Goal: Information Seeking & Learning: Learn about a topic

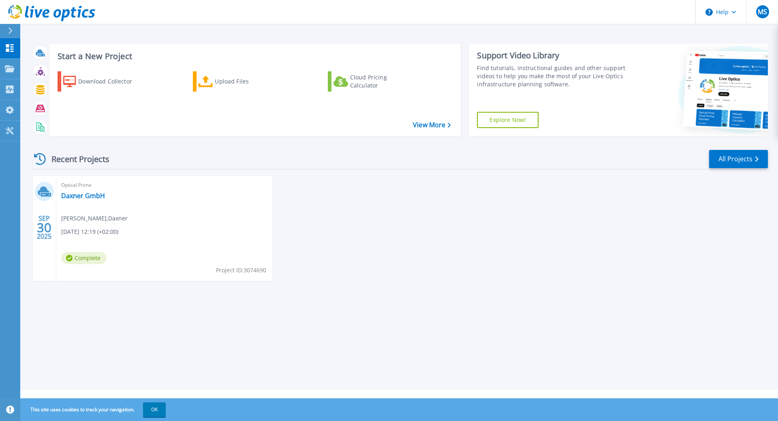
click at [437, 231] on div "[DATE] Optical Prime Daxner GmbH [PERSON_NAME] , Daxner [DATE] 12:19 (+02:00) C…" at bounding box center [396, 236] width 743 height 121
click at [168, 325] on div "Start a New Project Download Collector Upload Files Cloud Pricing Calculator Vi…" at bounding box center [399, 195] width 758 height 390
click at [81, 201] on div "Optical Prime Daxner GmbH Mario Stockinger , Daxner 09.30.2025, 12:19 (+02:00) …" at bounding box center [164, 228] width 216 height 105
click at [86, 195] on link "Daxner GmbH" at bounding box center [83, 196] width 44 height 8
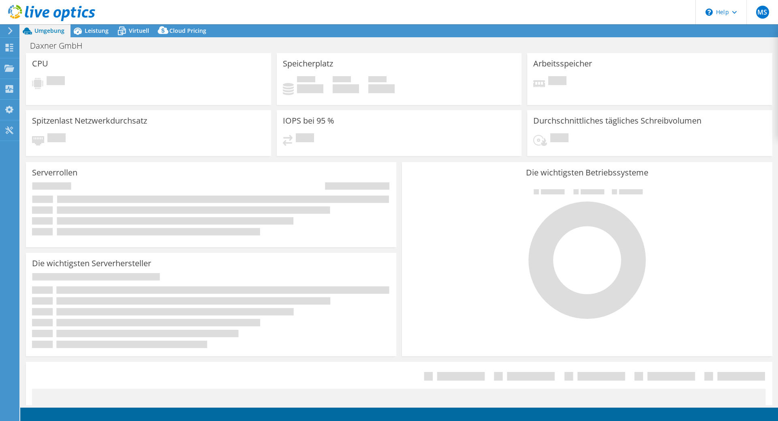
select select "EUFrankfurt"
select select "EUR"
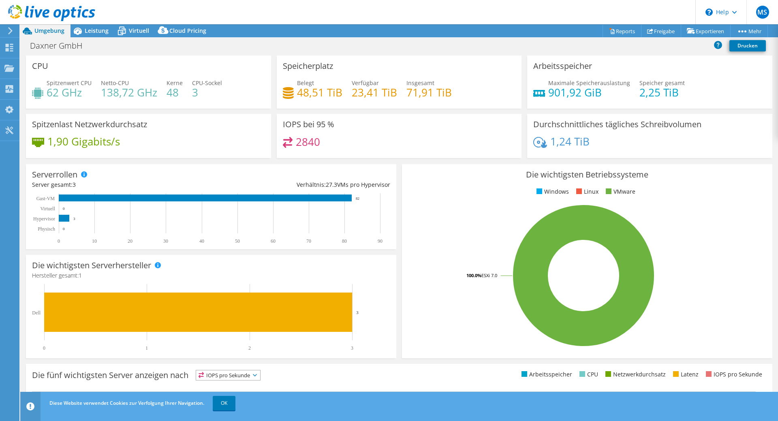
click at [90, 26] on div at bounding box center [47, 13] width 95 height 27
click at [91, 34] on div "Leistung" at bounding box center [93, 30] width 44 height 13
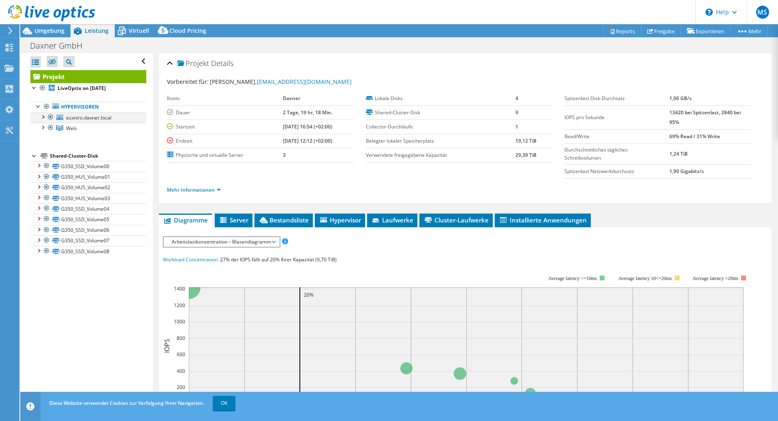
click at [50, 116] on div at bounding box center [51, 117] width 8 height 10
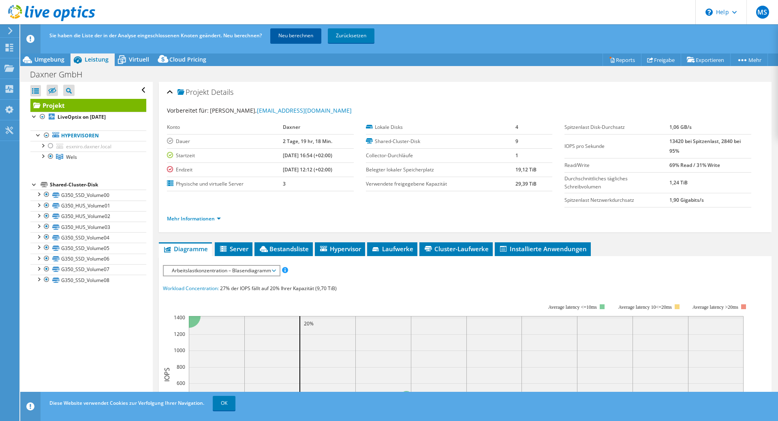
click at [300, 34] on link "Neu berechnen" at bounding box center [295, 35] width 51 height 15
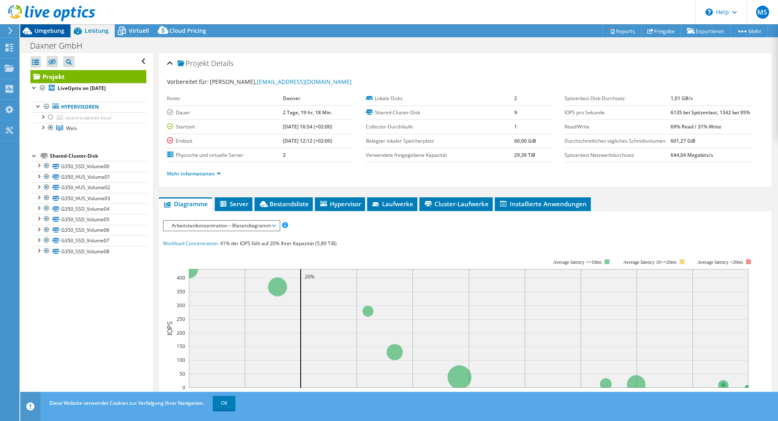
click at [53, 30] on span "Umgebung" at bounding box center [49, 31] width 30 height 8
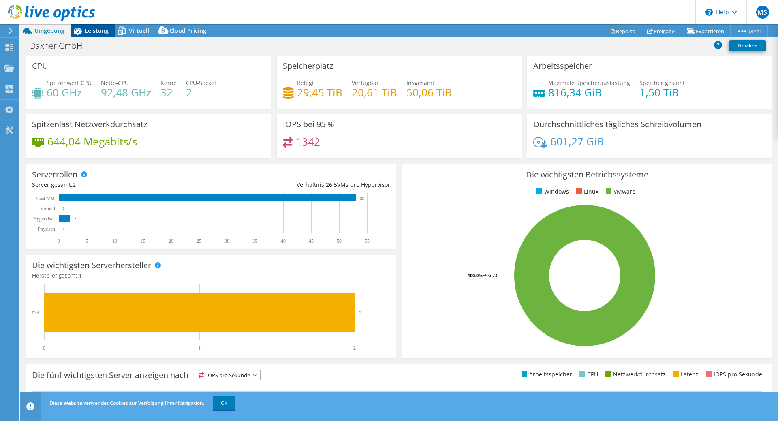
click at [96, 35] on div "Leistung" at bounding box center [93, 30] width 44 height 13
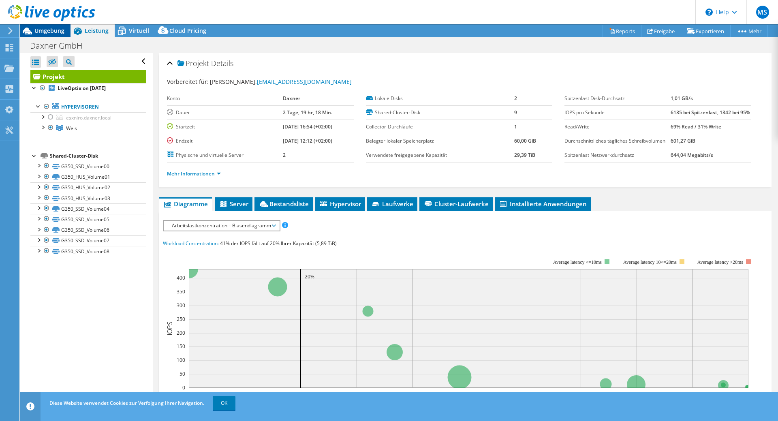
click at [54, 33] on span "Umgebung" at bounding box center [49, 31] width 30 height 8
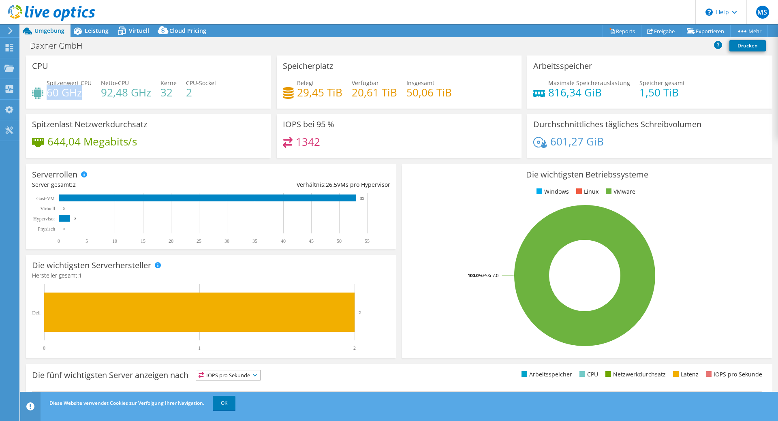
drag, startPoint x: 85, startPoint y: 92, endPoint x: 48, endPoint y: 91, distance: 36.5
click at [48, 92] on h4 "60 GHz" at bounding box center [69, 92] width 45 height 9
click at [48, 91] on h4 "60 GHz" at bounding box center [69, 92] width 45 height 9
click at [88, 26] on div at bounding box center [47, 13] width 95 height 27
click at [87, 30] on span "Leistung" at bounding box center [97, 31] width 24 height 8
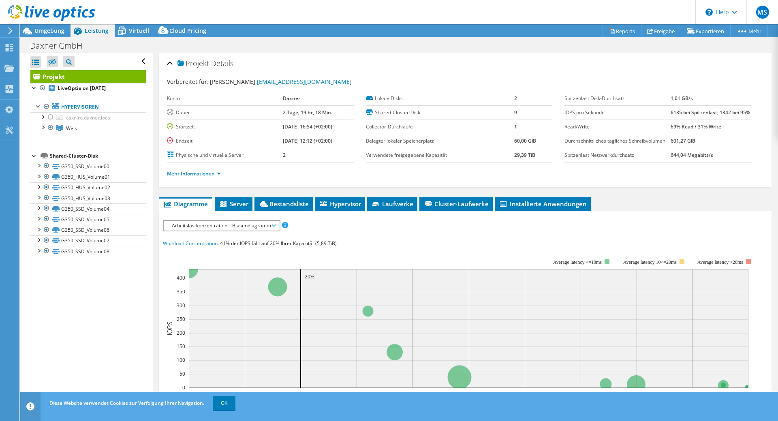
click at [199, 231] on span "Arbeitslastkonzentration – Blasendiagramm" at bounding box center [221, 226] width 107 height 10
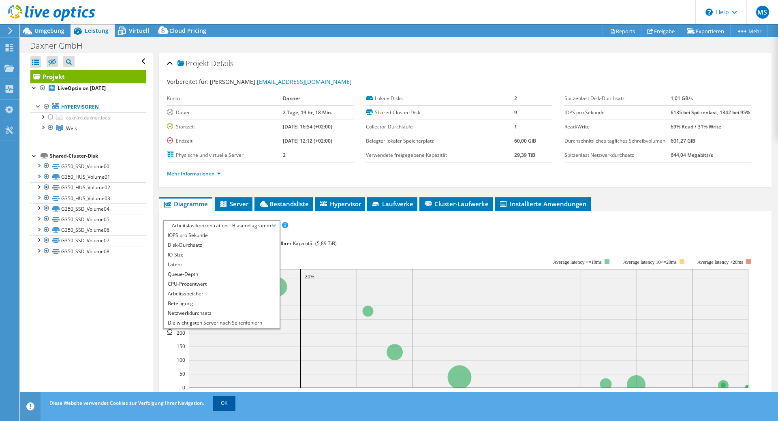
click at [230, 402] on link "OK" at bounding box center [224, 403] width 23 height 15
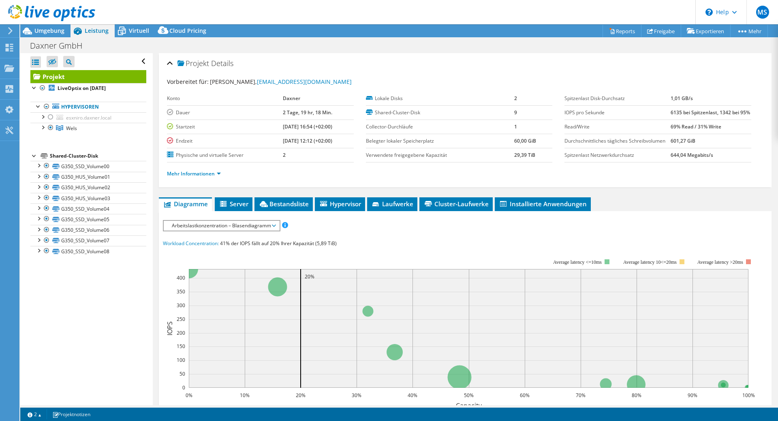
scroll to position [122, 0]
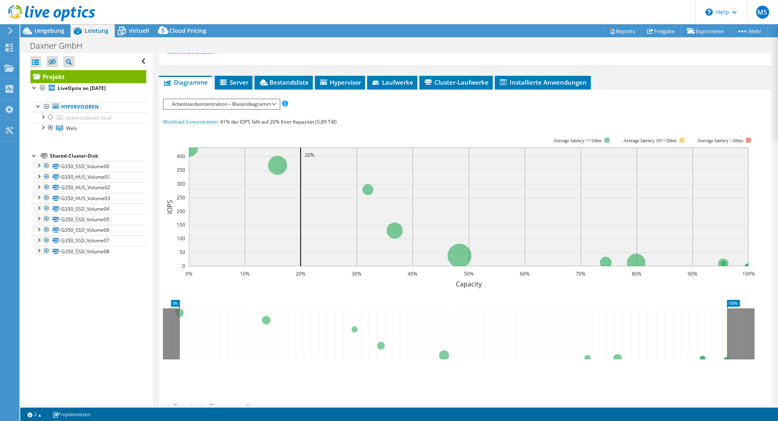
click at [224, 109] on span "Arbeitslastkonzentration – Blasendiagramm" at bounding box center [221, 104] width 107 height 10
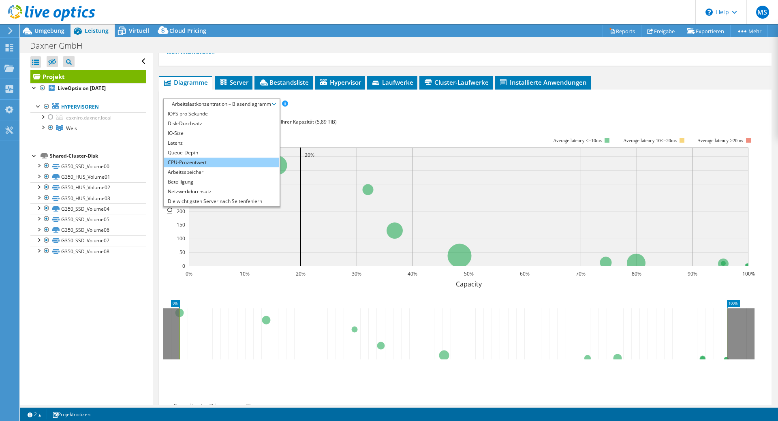
click at [202, 167] on li "CPU-Prozentwert" at bounding box center [222, 163] width 116 height 10
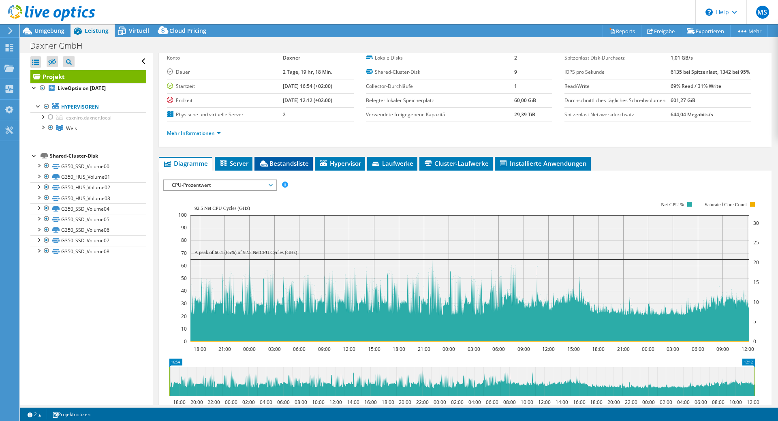
scroll to position [0, 0]
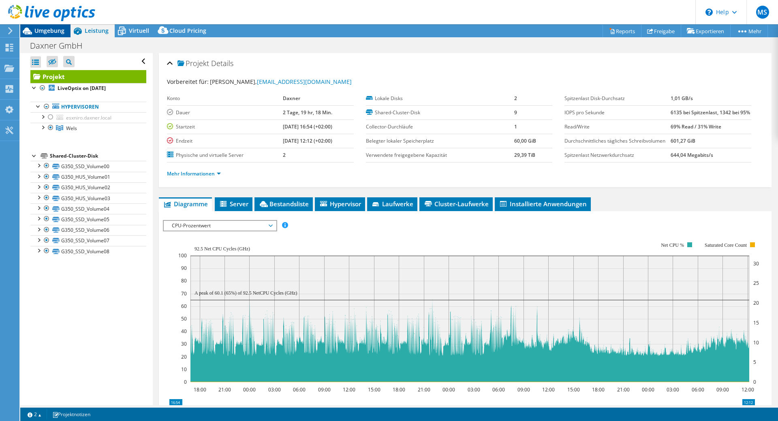
click at [43, 31] on span "Umgebung" at bounding box center [49, 31] width 30 height 8
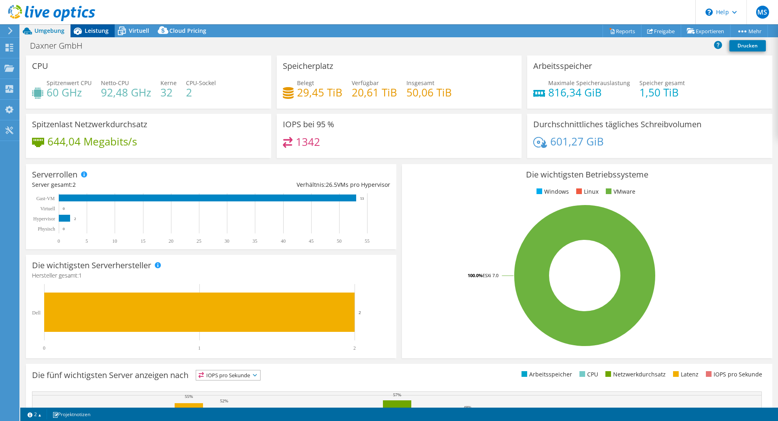
click at [100, 34] on div "Leistung" at bounding box center [93, 30] width 44 height 13
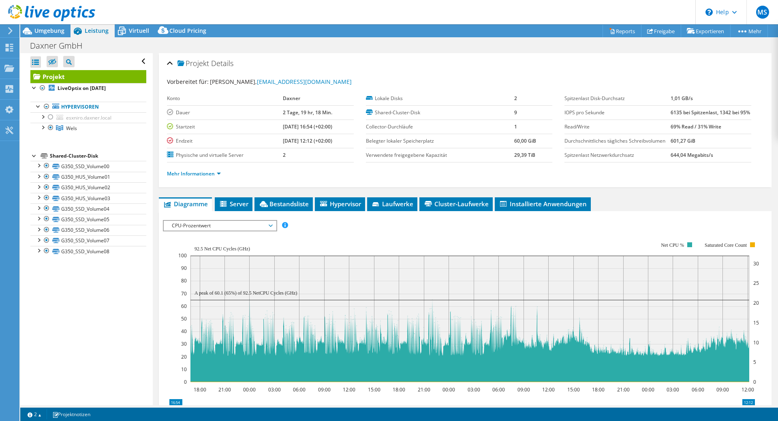
scroll to position [122, 0]
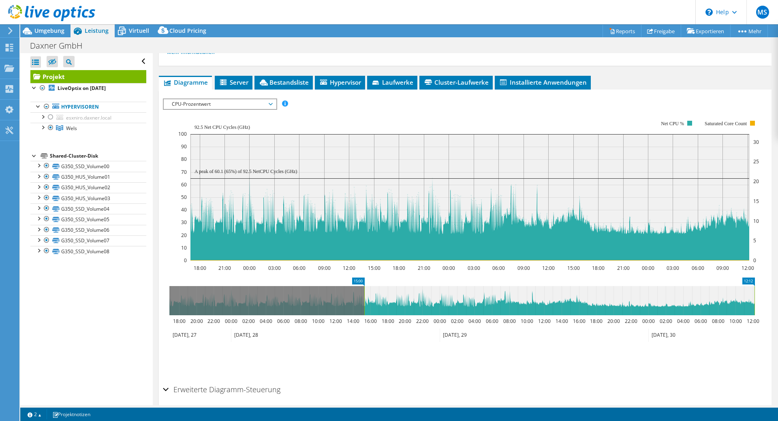
drag, startPoint x: 170, startPoint y: 315, endPoint x: 361, endPoint y: 305, distance: 191.2
click at [363, 305] on rect at bounding box center [364, 300] width 3 height 29
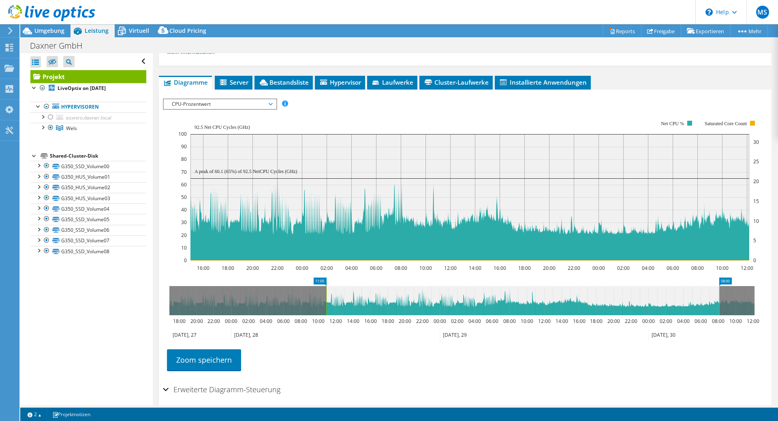
drag, startPoint x: 753, startPoint y: 315, endPoint x: 714, endPoint y: 303, distance: 40.8
click at [715, 303] on icon at bounding box center [522, 300] width 393 height 29
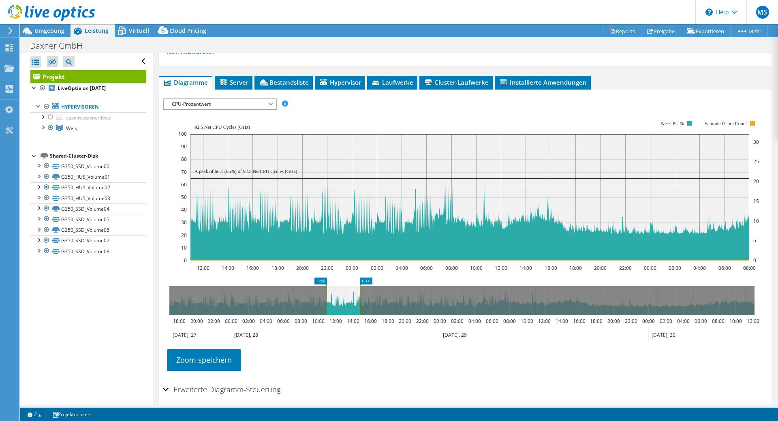
drag, startPoint x: 719, startPoint y: 309, endPoint x: 360, endPoint y: 320, distance: 358.5
click at [360, 315] on rect at bounding box center [359, 300] width 3 height 29
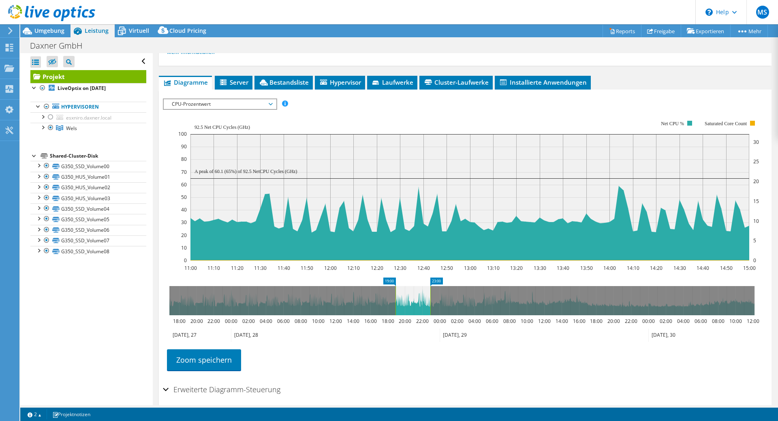
drag, startPoint x: 341, startPoint y: 322, endPoint x: 404, endPoint y: 320, distance: 63.3
click at [404, 315] on icon at bounding box center [413, 300] width 35 height 29
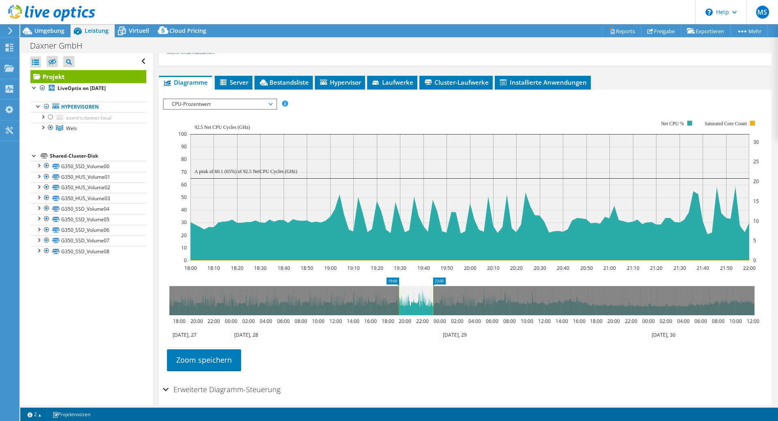
drag, startPoint x: 406, startPoint y: 320, endPoint x: 418, endPoint y: 320, distance: 11.8
click at [418, 315] on icon at bounding box center [416, 300] width 34 height 29
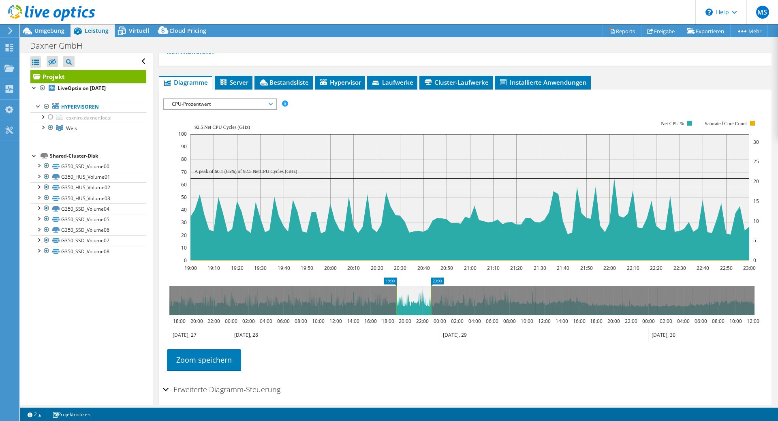
drag, startPoint x: 418, startPoint y: 320, endPoint x: 435, endPoint y: 319, distance: 17.5
click at [431, 315] on icon at bounding box center [413, 300] width 35 height 29
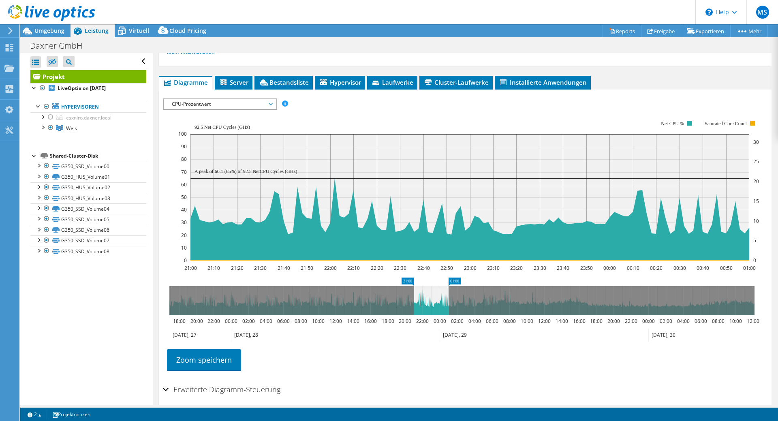
scroll to position [0, 0]
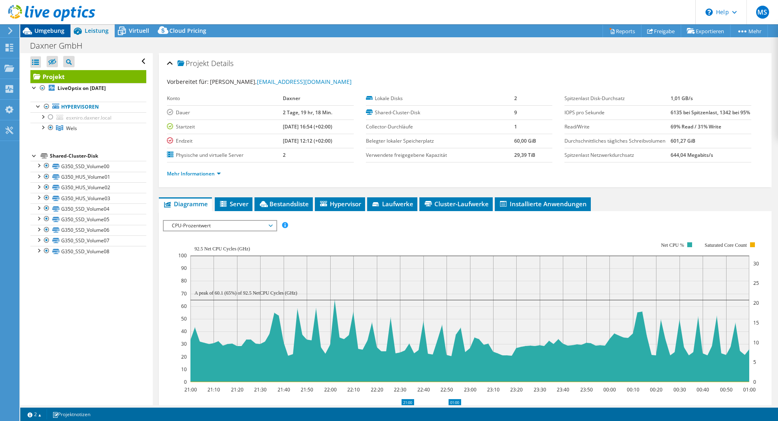
click at [41, 30] on span "Umgebung" at bounding box center [49, 31] width 30 height 8
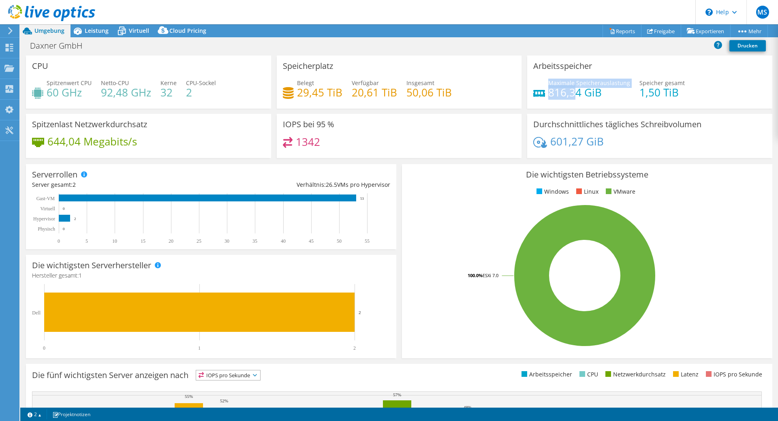
drag, startPoint x: 544, startPoint y: 87, endPoint x: 573, endPoint y: 92, distance: 29.2
click at [573, 92] on div "Maximale Speicherauslastung 816,34 GiB" at bounding box center [581, 88] width 97 height 18
drag, startPoint x: 597, startPoint y: 90, endPoint x: 542, endPoint y: 94, distance: 55.6
click at [540, 94] on div "Maximale Speicherauslastung 816,34 GiB" at bounding box center [581, 88] width 97 height 18
click at [549, 97] on h4 "816,34 GiB" at bounding box center [589, 92] width 82 height 9
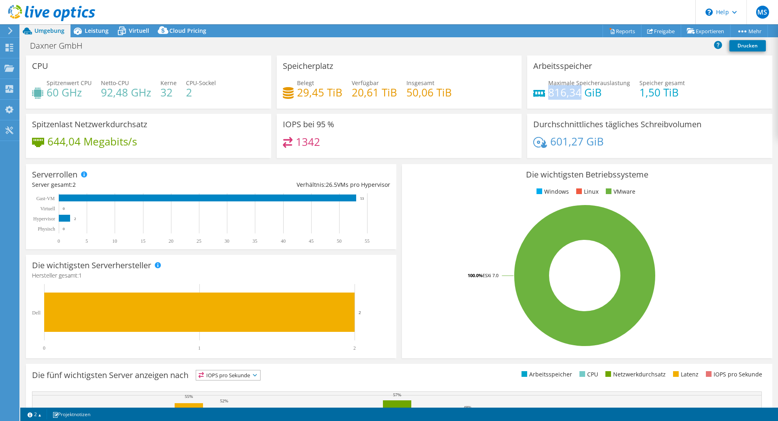
drag, startPoint x: 545, startPoint y: 93, endPoint x: 576, endPoint y: 91, distance: 31.7
click at [576, 91] on h4 "816,34 GiB" at bounding box center [589, 92] width 82 height 9
click at [574, 92] on h4 "816,34 GiB" at bounding box center [589, 92] width 82 height 9
drag, startPoint x: 576, startPoint y: 92, endPoint x: 543, endPoint y: 90, distance: 32.9
click at [542, 90] on div "Maximale Speicherauslastung 816,34 GiB" at bounding box center [581, 88] width 97 height 18
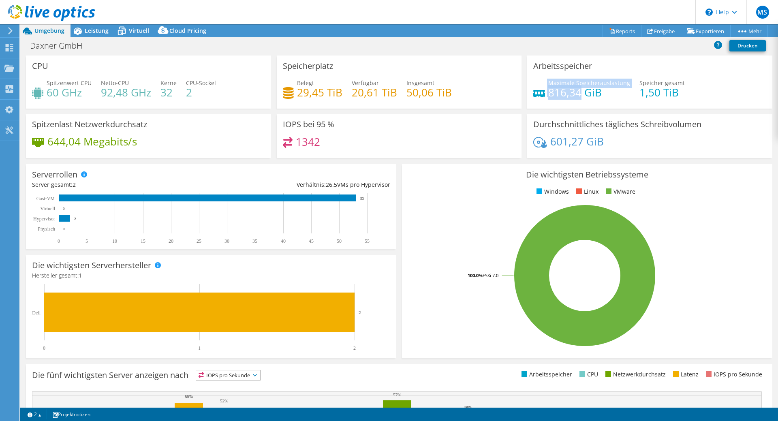
click at [548, 92] on h4 "816,34 GiB" at bounding box center [589, 92] width 82 height 9
click at [548, 93] on h4 "816,34 GiB" at bounding box center [589, 92] width 82 height 9
drag, startPoint x: 548, startPoint y: 91, endPoint x: 591, endPoint y: 96, distance: 43.7
click at [591, 96] on h4 "816,34 GiB" at bounding box center [589, 92] width 82 height 9
click at [593, 92] on h4 "816,34 GiB" at bounding box center [589, 92] width 82 height 9
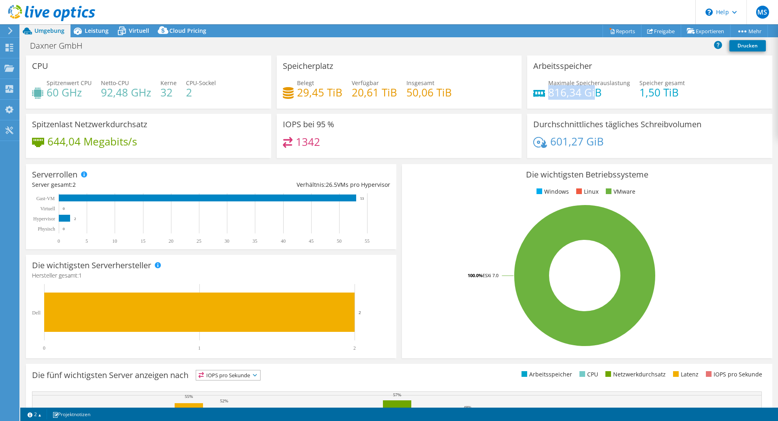
drag, startPoint x: 594, startPoint y: 94, endPoint x: 546, endPoint y: 94, distance: 47.4
click at [548, 94] on h4 "816,34 GiB" at bounding box center [589, 92] width 82 height 9
drag, startPoint x: 546, startPoint y: 94, endPoint x: 577, endPoint y: 95, distance: 31.2
click at [577, 95] on h4 "816,34 GiB" at bounding box center [589, 92] width 82 height 9
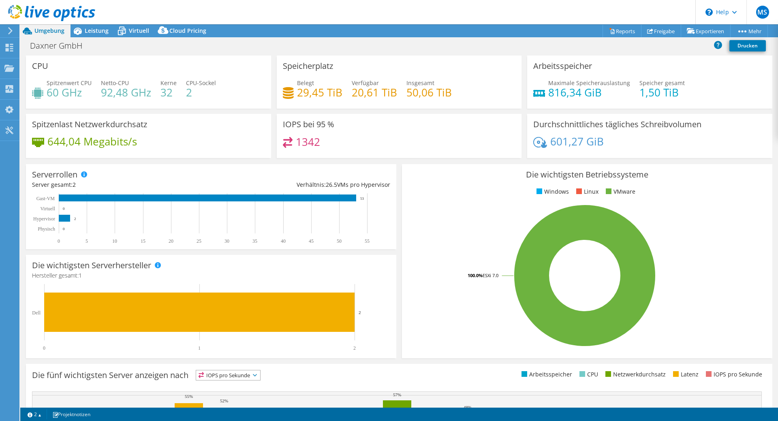
click at [597, 88] on h4 "816,34 GiB" at bounding box center [589, 92] width 82 height 9
drag, startPoint x: 638, startPoint y: 95, endPoint x: 652, endPoint y: 94, distance: 13.4
click at [652, 94] on h4 "1,50 TiB" at bounding box center [662, 92] width 45 height 9
drag, startPoint x: 631, startPoint y: 92, endPoint x: 658, endPoint y: 90, distance: 27.2
click at [658, 90] on div "Maximale Speicherauslastung 816,34 [PERSON_NAME] gesamt 1,50 TiB" at bounding box center [649, 92] width 233 height 26
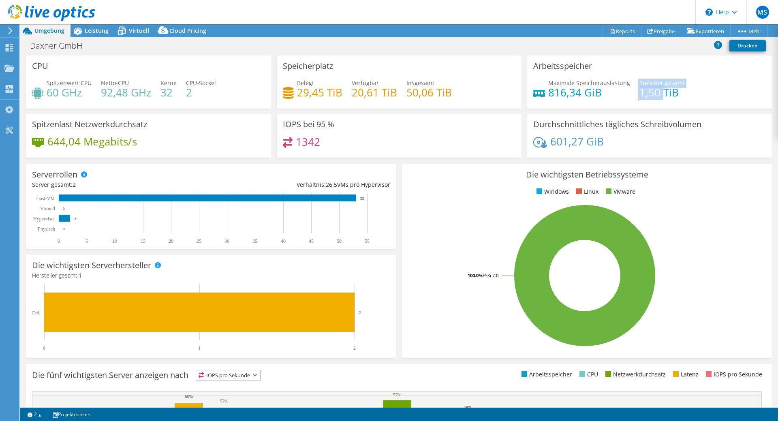
click at [657, 91] on h4 "1,50 TiB" at bounding box center [662, 92] width 45 height 9
click at [573, 106] on div "Arbeitsspeicher Maximale Speicherauslastung 816,34 [PERSON_NAME] gesamt 1,50 TiB" at bounding box center [649, 82] width 245 height 53
click at [544, 97] on div "Maximale Speicherauslastung 816,34 [PERSON_NAME] gesamt 1,50 TiB" at bounding box center [649, 92] width 233 height 26
click at [411, 101] on div "Belegt 29,45 TiB [STREET_ADDRESS] Insgesamt 50,06 TiB" at bounding box center [399, 92] width 233 height 26
click at [97, 32] on span "Leistung" at bounding box center [97, 31] width 24 height 8
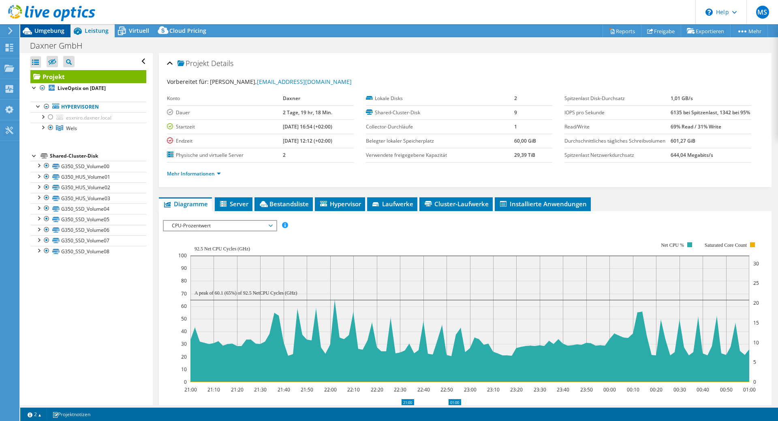
click at [32, 30] on icon at bounding box center [27, 31] width 14 height 14
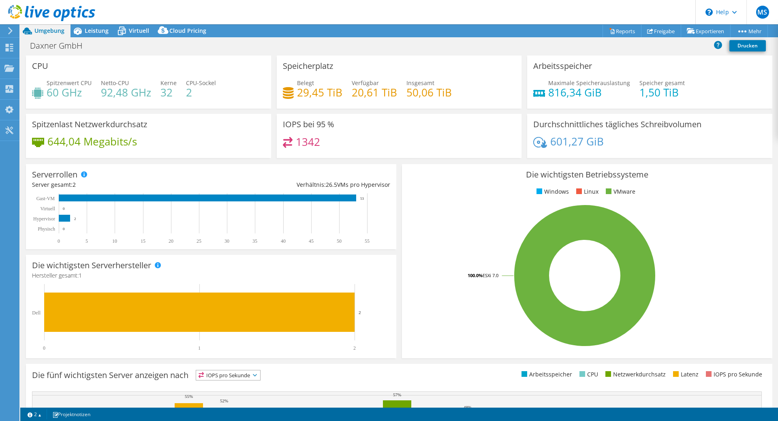
drag, startPoint x: 329, startPoint y: 146, endPoint x: 292, endPoint y: 146, distance: 37.3
click at [292, 146] on div "1342" at bounding box center [399, 145] width 233 height 17
drag, startPoint x: 306, startPoint y: 141, endPoint x: 323, endPoint y: 139, distance: 17.5
click at [323, 139] on div "1342" at bounding box center [399, 145] width 233 height 17
click at [369, 141] on div "1342" at bounding box center [399, 145] width 233 height 17
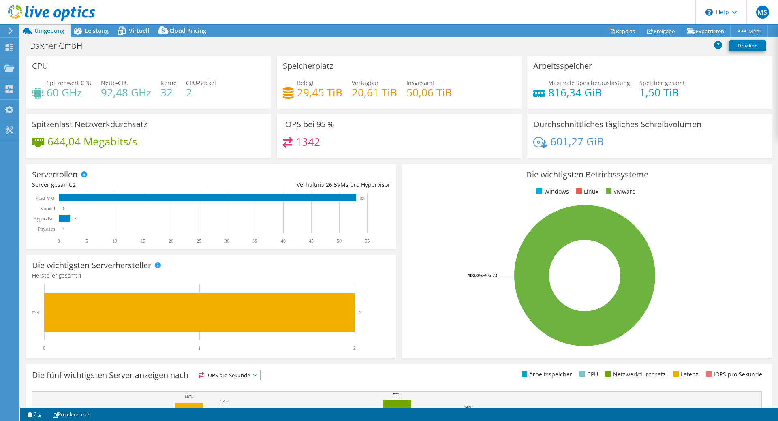
drag, startPoint x: 349, startPoint y: 127, endPoint x: 285, endPoint y: 129, distance: 64.5
click at [285, 129] on div "IOPS bei 95 % 1342" at bounding box center [399, 136] width 245 height 44
drag, startPoint x: 318, startPoint y: 143, endPoint x: 293, endPoint y: 146, distance: 25.2
click at [293, 146] on div "1342" at bounding box center [399, 145] width 233 height 17
click at [293, 146] on div "1342" at bounding box center [302, 141] width 38 height 9
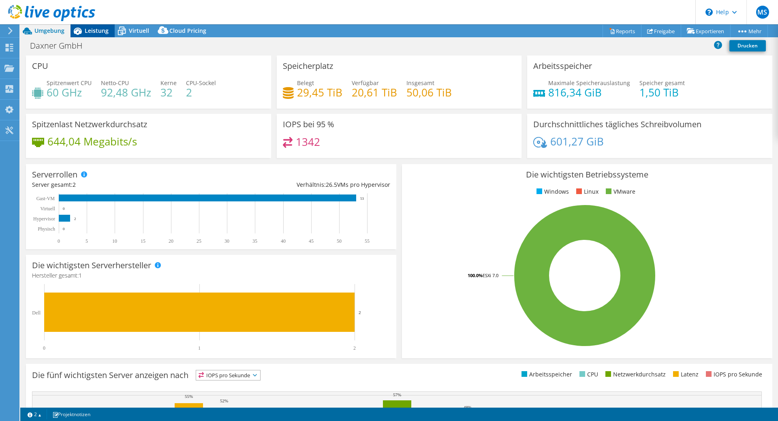
click at [85, 29] on span "Leistung" at bounding box center [97, 31] width 24 height 8
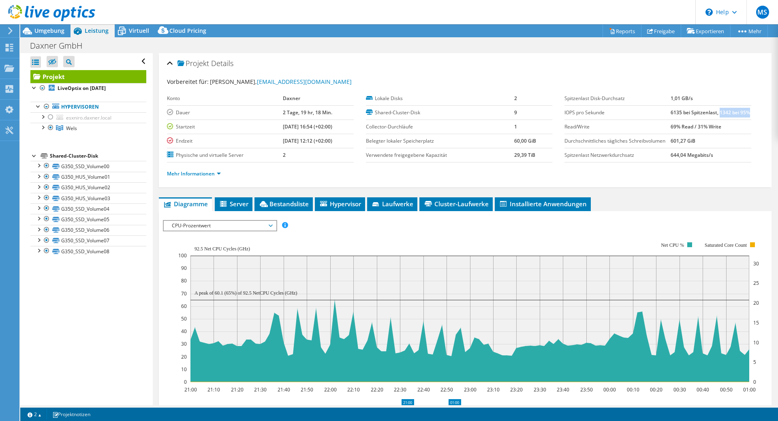
drag, startPoint x: 716, startPoint y: 112, endPoint x: 720, endPoint y: 122, distance: 10.9
click at [720, 120] on td "6135 bei Spitzenlast, 1342 bei 95%" at bounding box center [711, 112] width 80 height 14
click at [697, 120] on td "6135 bei Spitzenlast, 1342 bei 95%" at bounding box center [711, 112] width 80 height 14
drag, startPoint x: 664, startPoint y: 113, endPoint x: 677, endPoint y: 112, distance: 12.6
click at [677, 112] on tr "IOPS pro Sekunde 6135 bei Spitzenlast, 1342 bei 95%" at bounding box center [658, 112] width 187 height 14
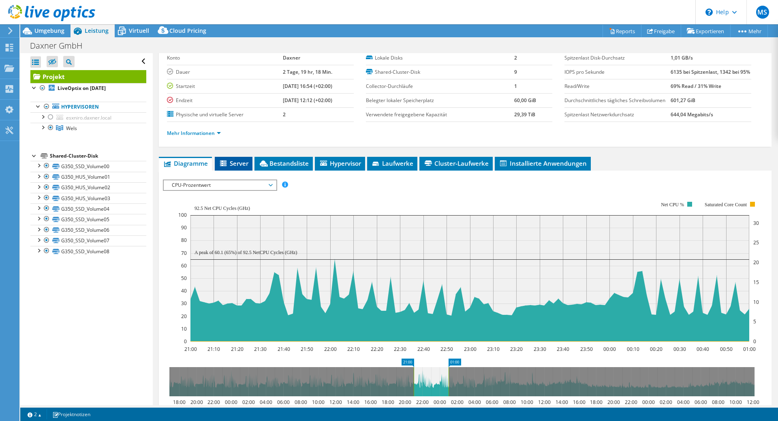
click at [249, 171] on li "Server" at bounding box center [234, 164] width 38 height 14
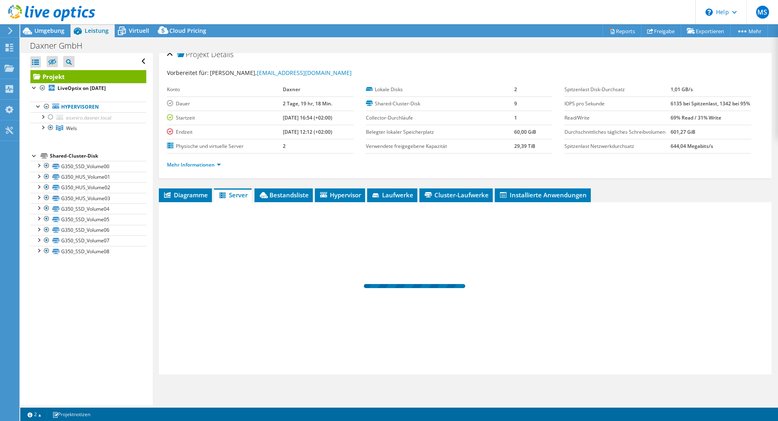
scroll to position [25, 0]
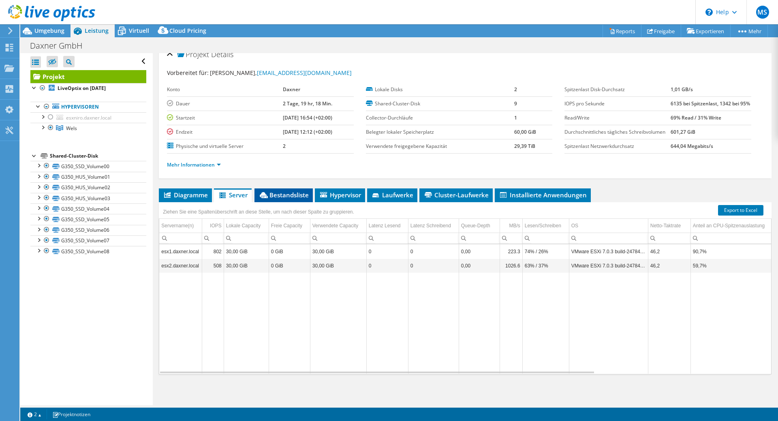
click at [304, 201] on li "Bestandsliste" at bounding box center [284, 195] width 58 height 14
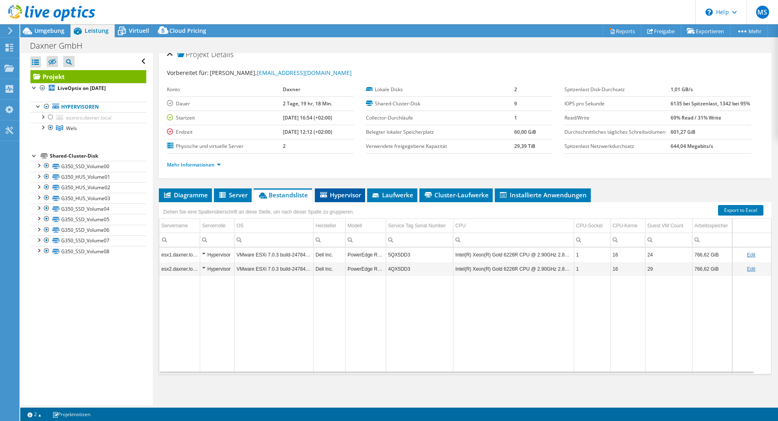
click at [351, 199] on li "Hypervisor" at bounding box center [340, 195] width 50 height 14
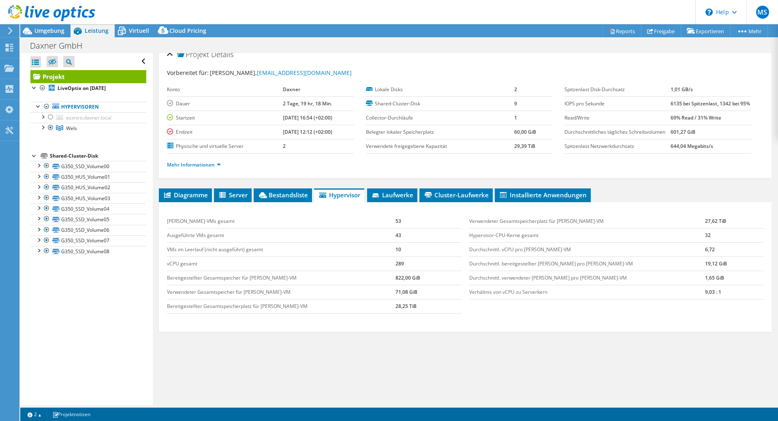
drag, startPoint x: 659, startPoint y: 86, endPoint x: 713, endPoint y: 89, distance: 54.4
click at [713, 96] on tr "IOPS pro Sekunde 6135 bei Spitzenlast, 1342 bei 95%" at bounding box center [658, 103] width 187 height 14
drag, startPoint x: 716, startPoint y: 88, endPoint x: 727, endPoint y: 98, distance: 15.2
click at [727, 98] on td "6135 bei Spitzenlast, 1342 bei 95%" at bounding box center [711, 103] width 80 height 14
click at [726, 98] on td "6135 bei Spitzenlast, 1342 bei 95%" at bounding box center [711, 103] width 80 height 14
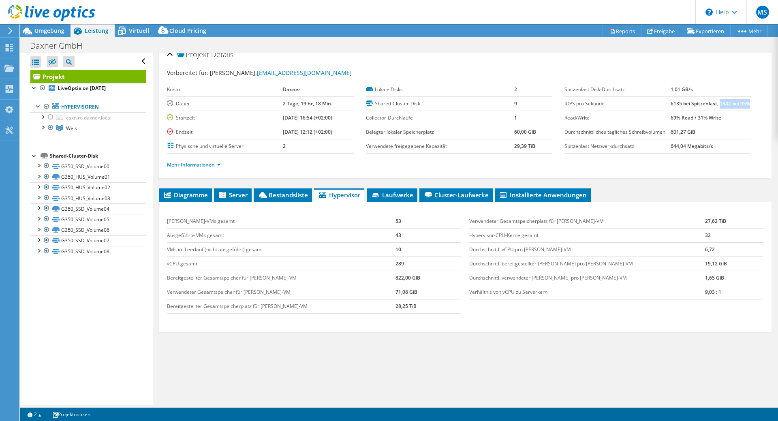
drag, startPoint x: 726, startPoint y: 98, endPoint x: 714, endPoint y: 88, distance: 15.0
click at [714, 96] on td "6135 bei Spitzenlast, 1342 bei 95%" at bounding box center [711, 103] width 80 height 14
click at [698, 96] on td "6135 bei Spitzenlast, 1342 bei 95%" at bounding box center [711, 103] width 80 height 14
click at [279, 195] on span "Bestandsliste" at bounding box center [283, 195] width 50 height 8
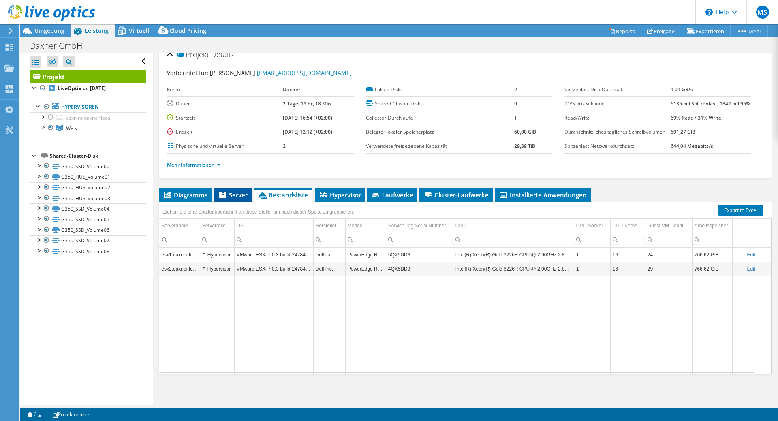
click at [224, 198] on icon at bounding box center [223, 195] width 8 height 7
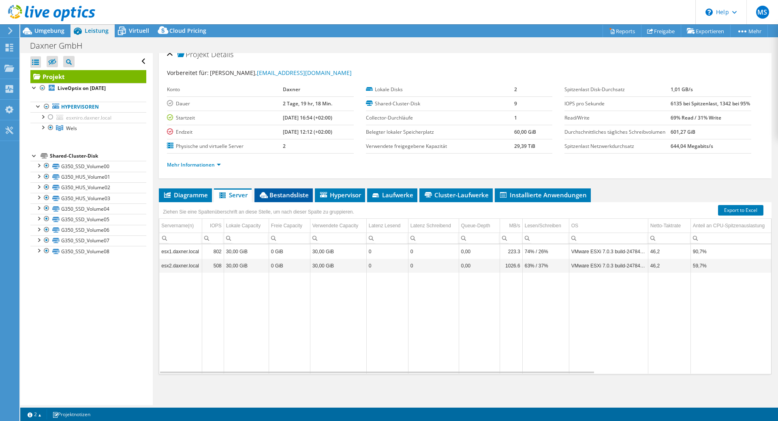
click at [296, 199] on li "Bestandsliste" at bounding box center [284, 195] width 58 height 14
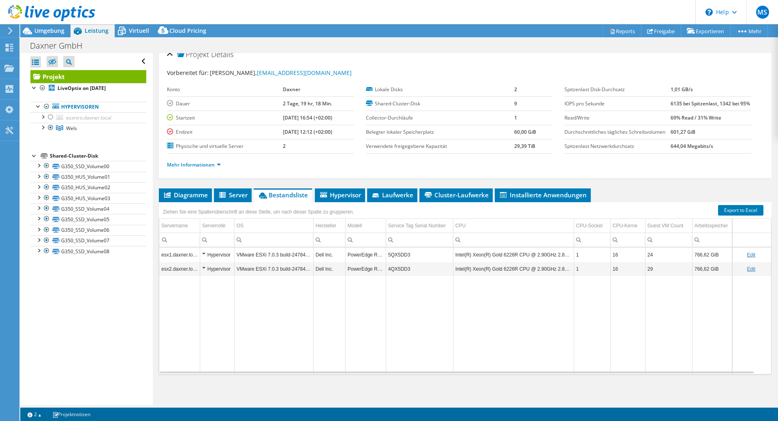
click at [201, 255] on td "Hypervisor" at bounding box center [217, 255] width 34 height 14
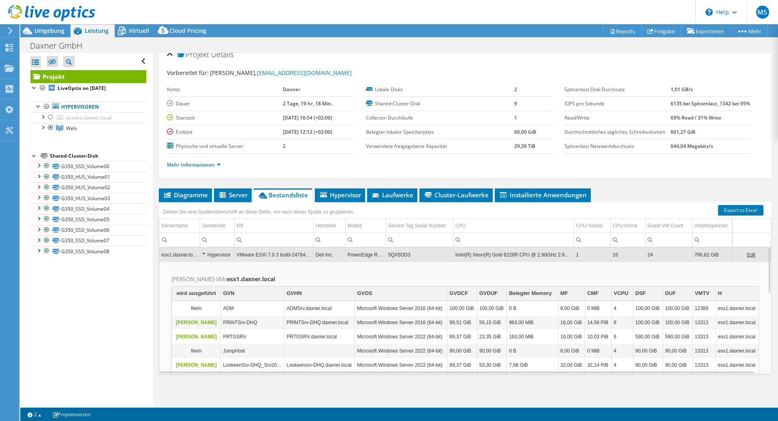
click at [204, 255] on div "Hypervisor" at bounding box center [217, 255] width 30 height 10
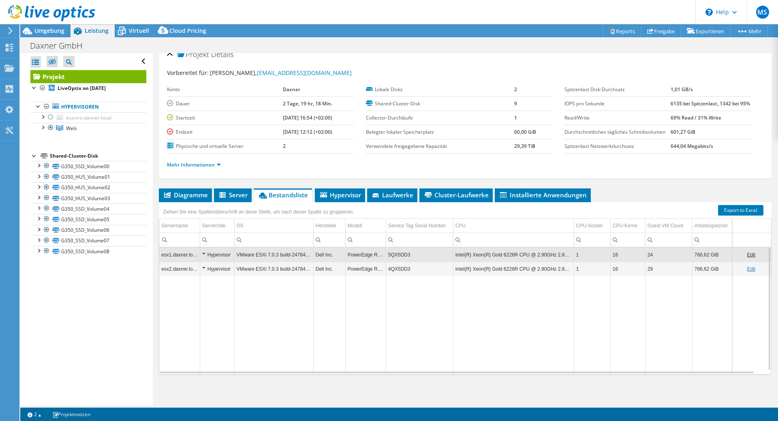
click at [204, 255] on div "Hypervisor" at bounding box center [217, 255] width 30 height 10
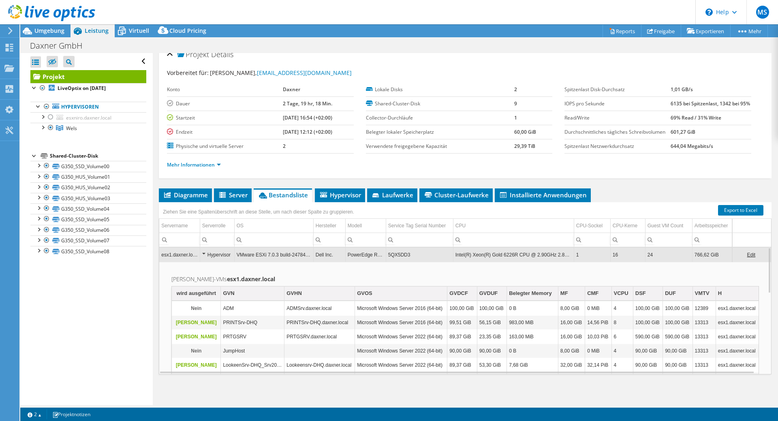
scroll to position [0, 0]
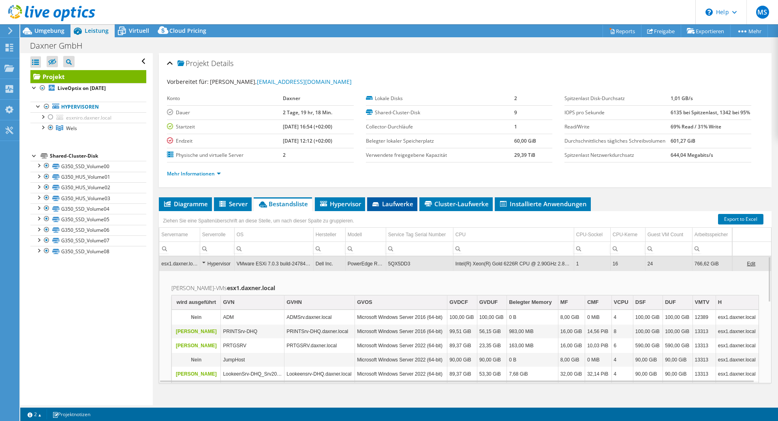
click at [389, 208] on span "Laufwerke" at bounding box center [392, 204] width 42 height 8
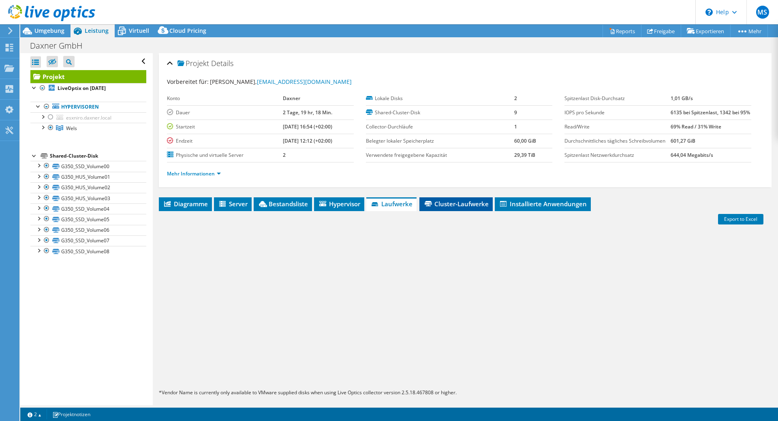
click at [445, 208] on span "Cluster-Laufwerke" at bounding box center [456, 204] width 65 height 8
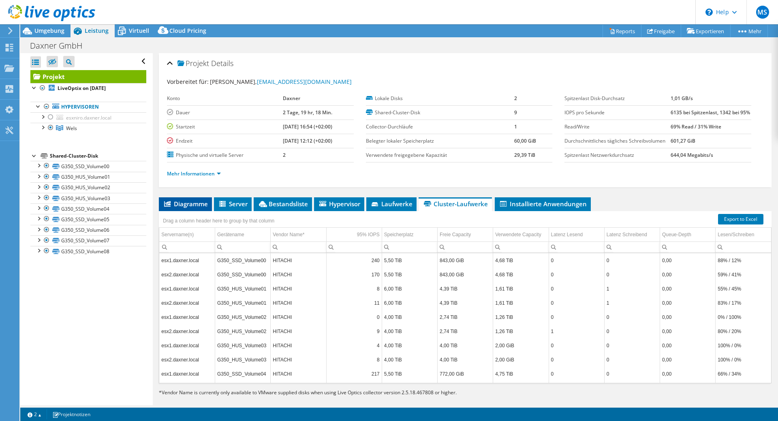
click at [195, 208] on span "Diagramme" at bounding box center [185, 204] width 45 height 8
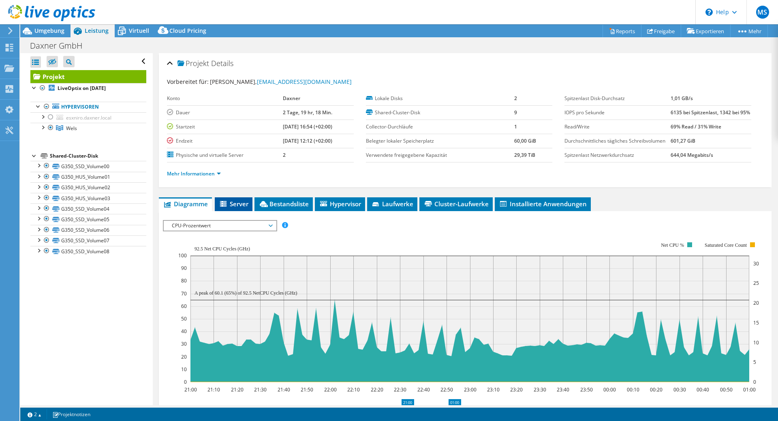
click at [231, 208] on span "Server" at bounding box center [234, 204] width 30 height 8
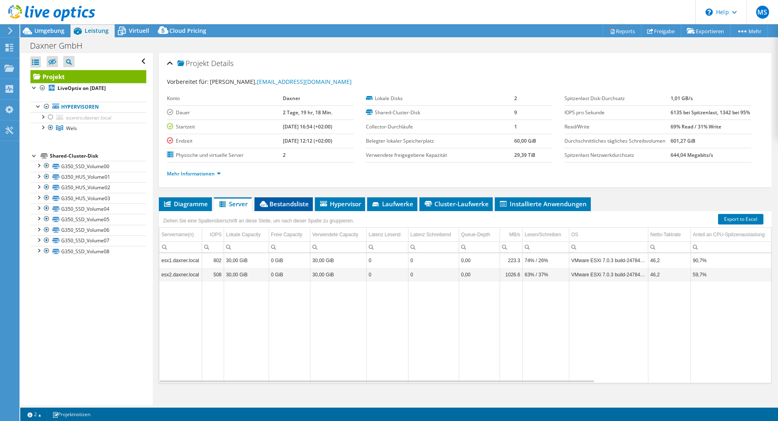
click at [293, 208] on span "Bestandsliste" at bounding box center [284, 204] width 50 height 8
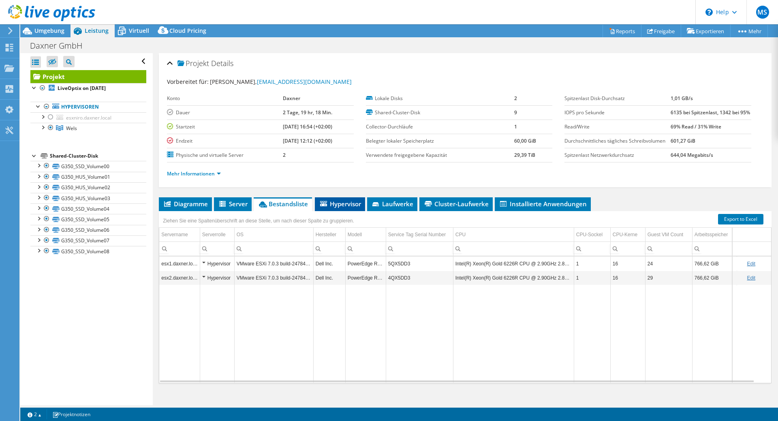
click at [330, 208] on span "Hypervisor" at bounding box center [340, 204] width 42 height 8
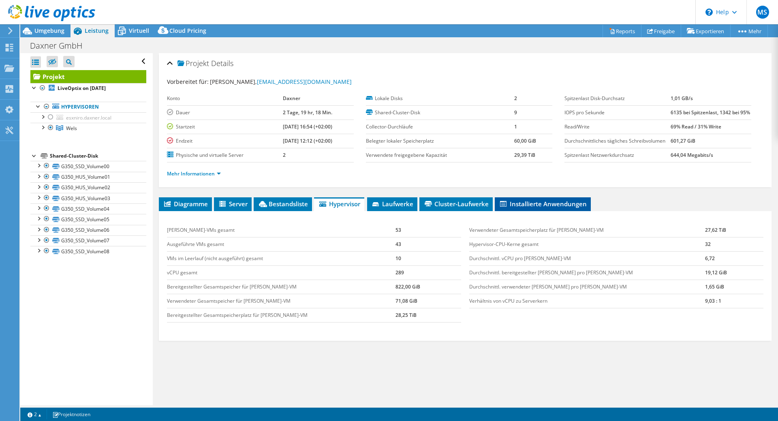
click at [505, 208] on span "Installierte Anwendungen" at bounding box center [543, 204] width 88 height 8
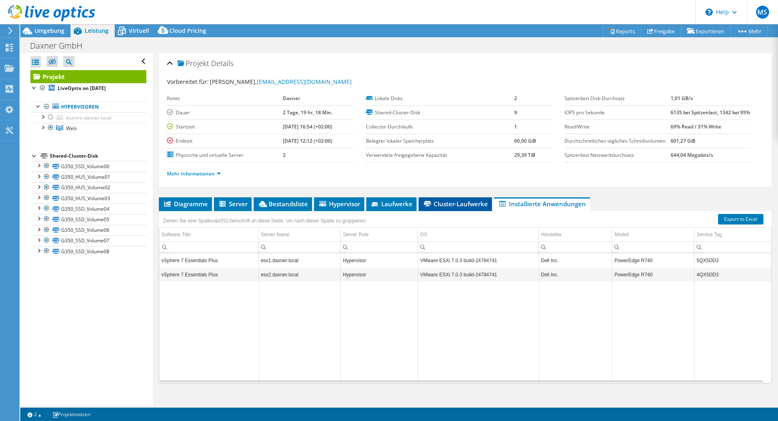
click at [439, 211] on li "Cluster-Laufwerke" at bounding box center [455, 204] width 73 height 14
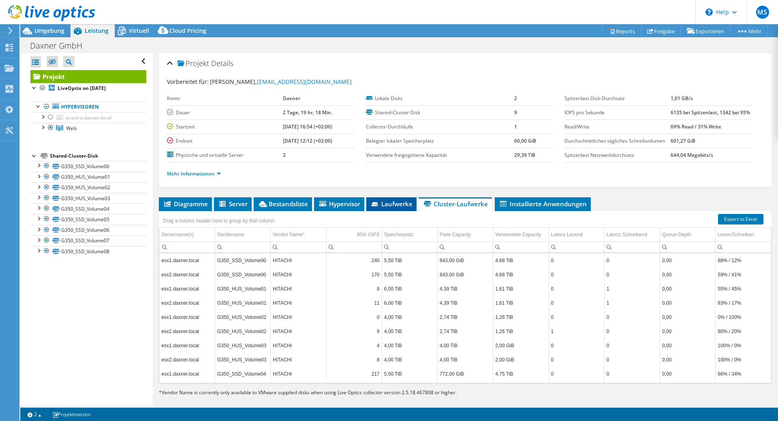
click at [392, 208] on span "Laufwerke" at bounding box center [391, 204] width 42 height 8
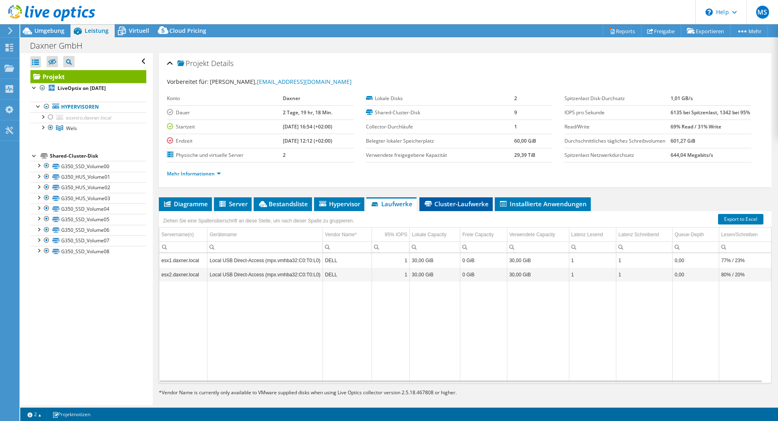
click at [442, 211] on li "Cluster-Laufwerke" at bounding box center [456, 204] width 73 height 14
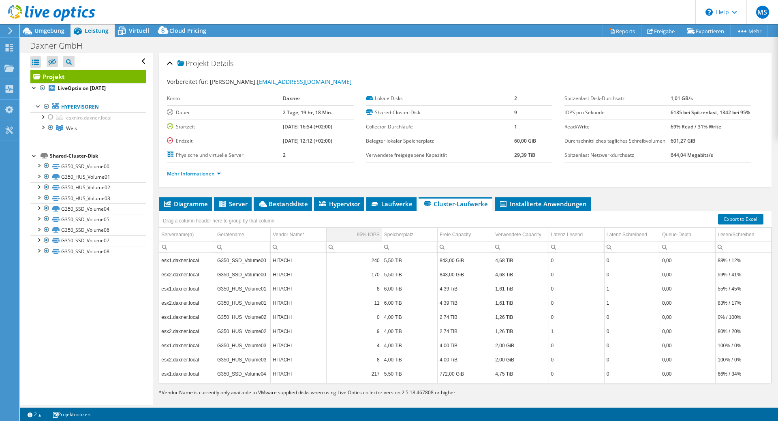
click at [358, 240] on div "95% IOPS" at bounding box center [368, 235] width 23 height 10
click at [190, 268] on td "esx1.daxner.local" at bounding box center [187, 260] width 56 height 14
click at [379, 211] on li "Laufwerke" at bounding box center [391, 204] width 50 height 14
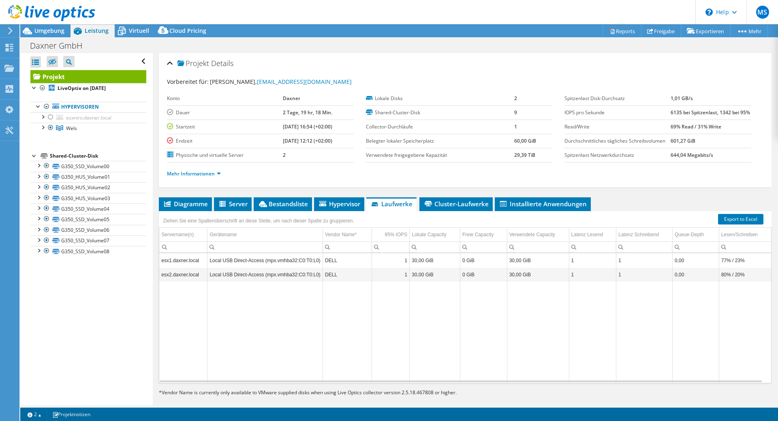
click at [171, 268] on td "esx1.daxner.local" at bounding box center [183, 260] width 48 height 14
click at [335, 211] on li "Hypervisor" at bounding box center [339, 204] width 50 height 14
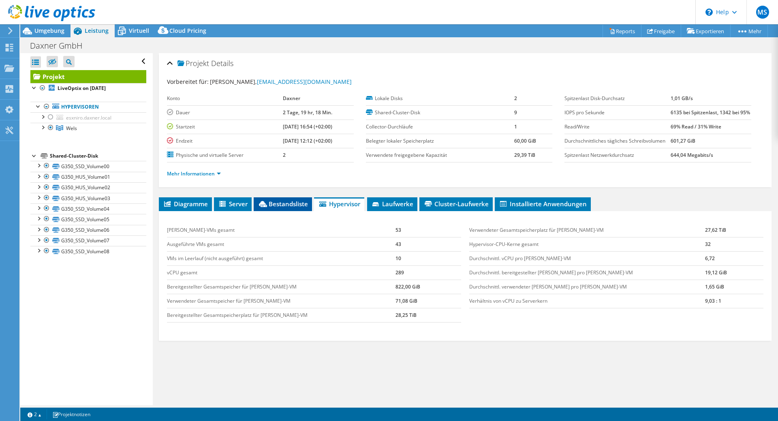
click at [281, 208] on span "Bestandsliste" at bounding box center [283, 204] width 50 height 8
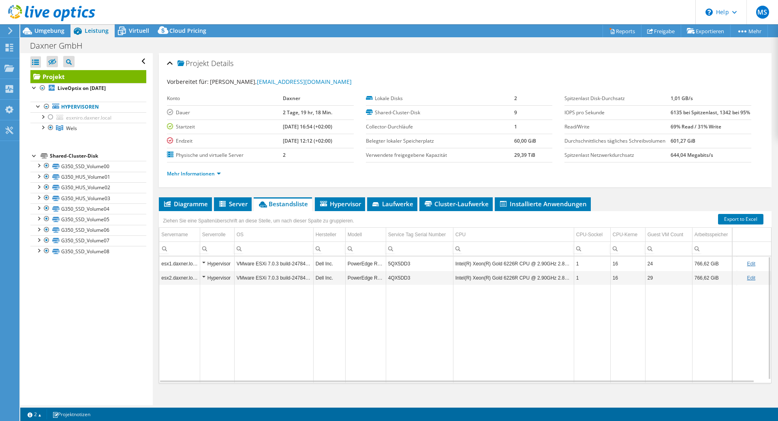
click at [205, 269] on div "Hypervisor" at bounding box center [217, 264] width 30 height 10
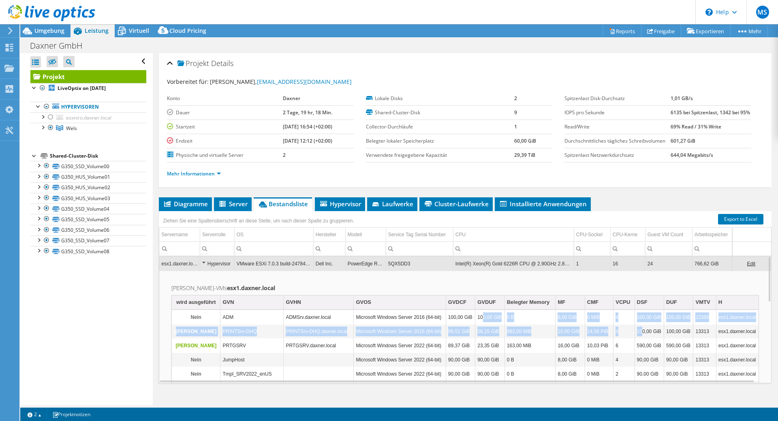
drag, startPoint x: 480, startPoint y: 337, endPoint x: 640, endPoint y: 349, distance: 160.2
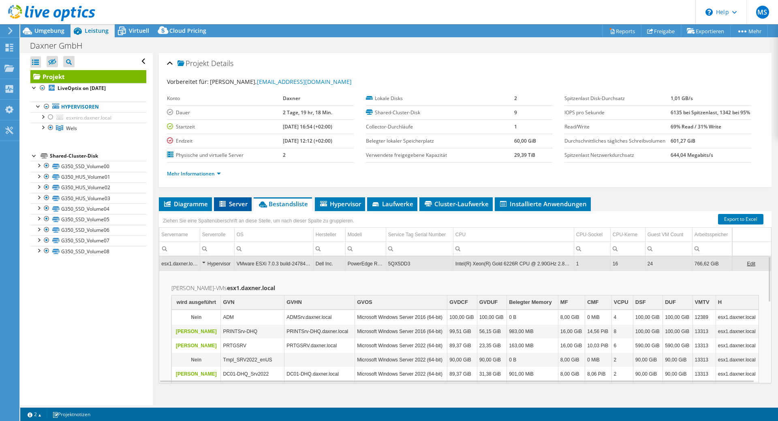
click at [228, 208] on span "Server" at bounding box center [233, 204] width 30 height 8
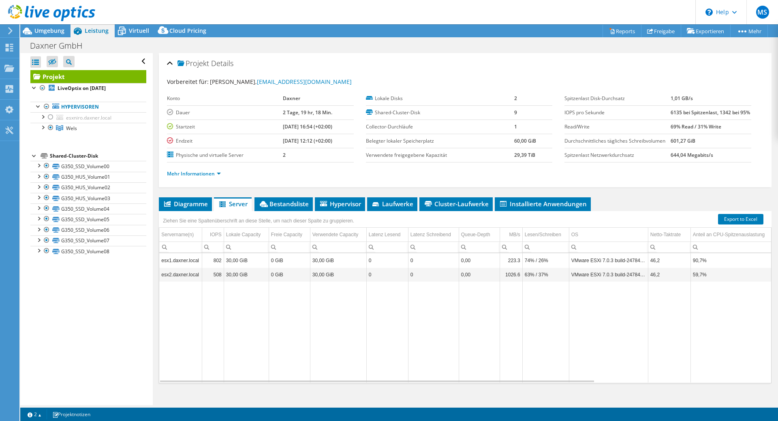
click at [178, 268] on td "esx1.daxner.local" at bounding box center [180, 260] width 43 height 14
click at [192, 208] on span "Diagramme" at bounding box center [185, 204] width 45 height 8
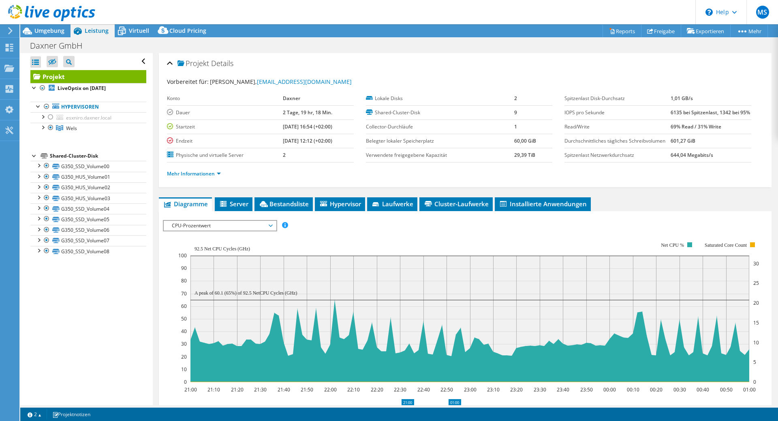
click at [222, 231] on span "CPU-Prozentwert" at bounding box center [220, 226] width 104 height 10
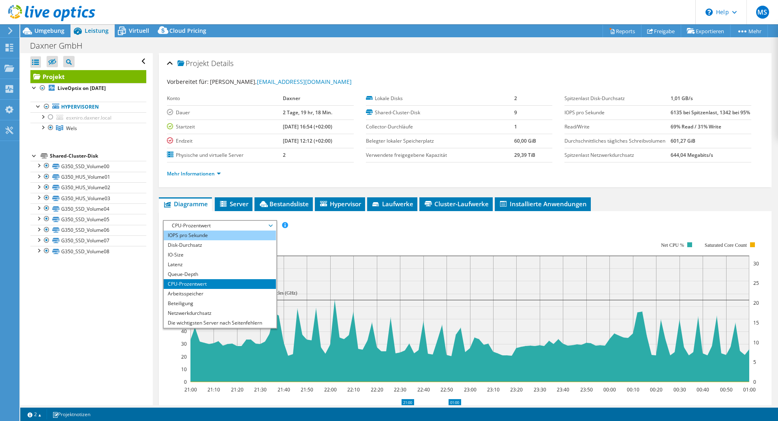
click at [204, 240] on li "IOPS pro Sekunde" at bounding box center [220, 236] width 112 height 10
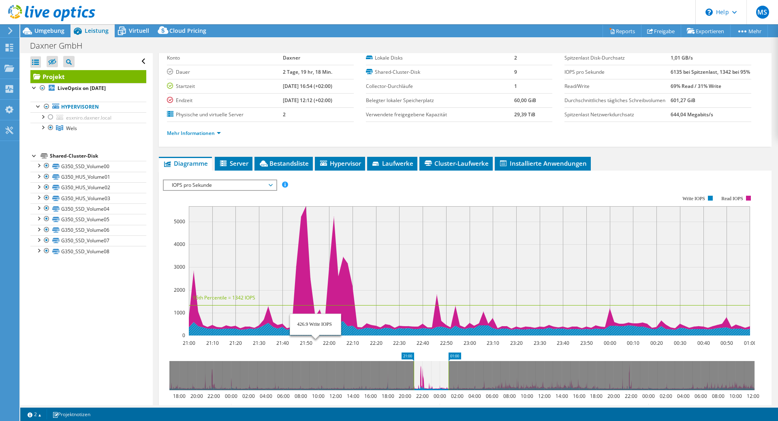
scroll to position [122, 0]
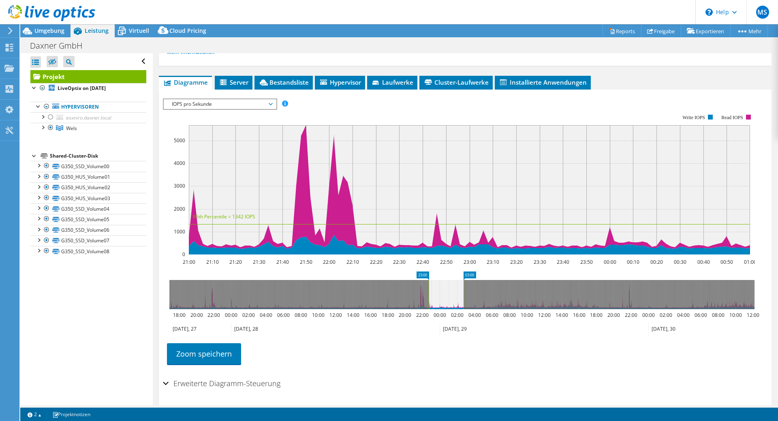
drag, startPoint x: 431, startPoint y: 308, endPoint x: 446, endPoint y: 311, distance: 14.9
click at [446, 309] on icon at bounding box center [446, 294] width 35 height 29
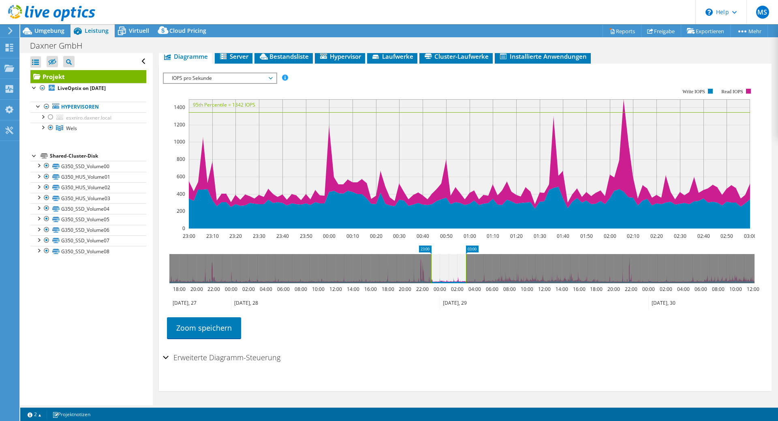
scroll to position [164, 0]
click at [213, 361] on h2 "Erweiterte Diagramm-Steuerung" at bounding box center [222, 357] width 118 height 16
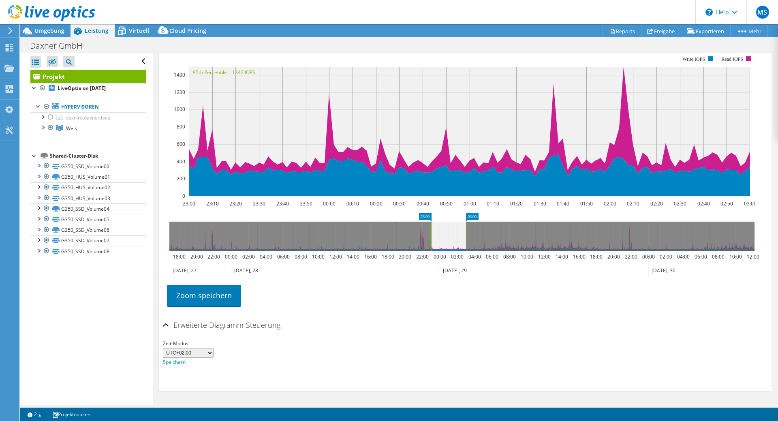
scroll to position [0, 0]
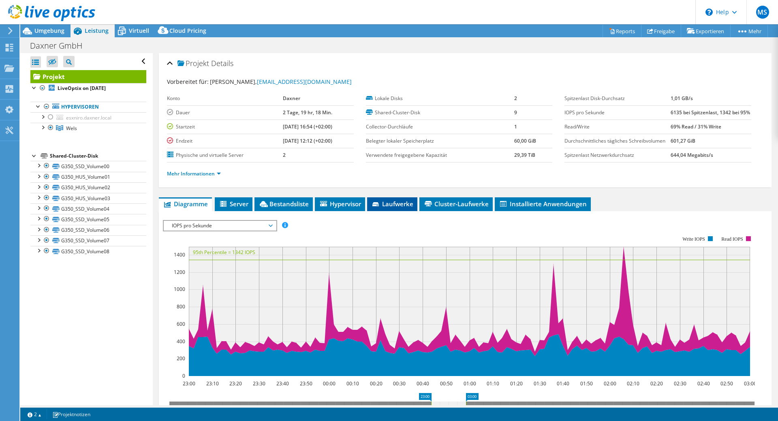
click at [390, 211] on li "Laufwerke" at bounding box center [392, 204] width 50 height 14
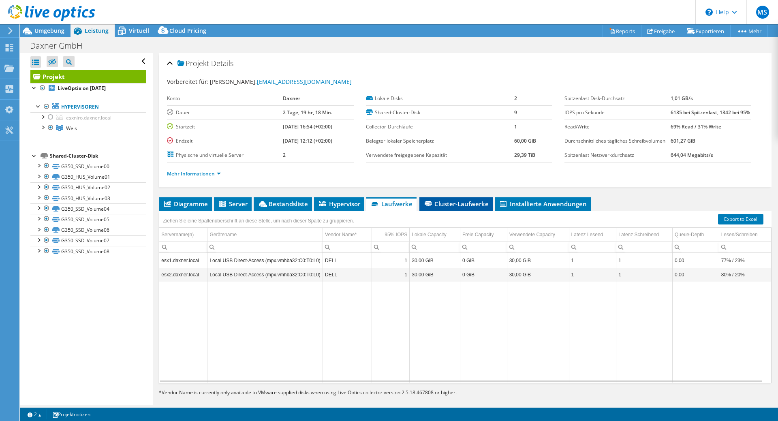
click at [463, 208] on span "Cluster-Laufwerke" at bounding box center [456, 204] width 65 height 8
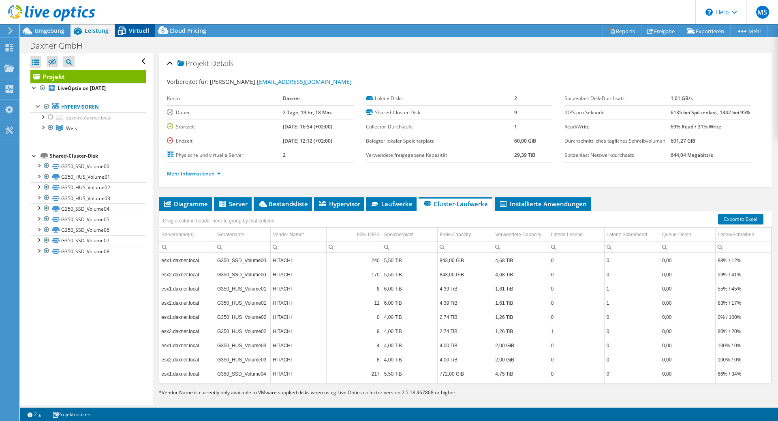
click at [137, 29] on span "Virtuell" at bounding box center [139, 31] width 20 height 8
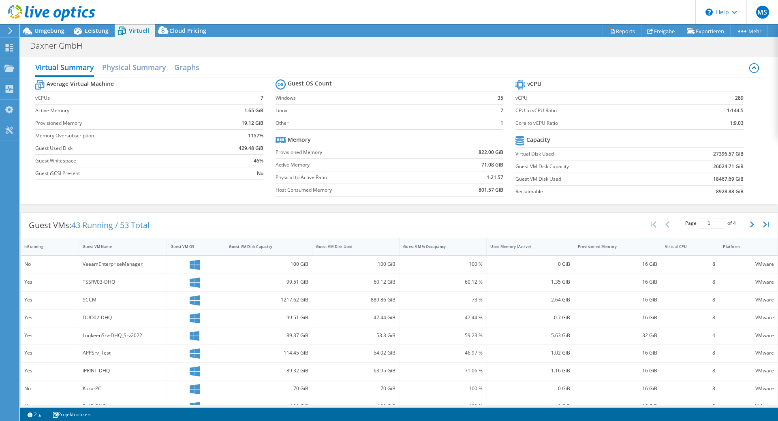
drag, startPoint x: 185, startPoint y: 241, endPoint x: 162, endPoint y: 286, distance: 50.6
click at [161, 286] on div "IsRunning Guest VM Name Guest VM OS Guest VM Disk Capacity Guest VM Disk Used G…" at bounding box center [399, 381] width 757 height 287
click at [408, 247] on div "Guest VM % Occupancy" at bounding box center [438, 246] width 70 height 5
click at [460, 246] on div "Guest VM % Occupancy" at bounding box center [438, 246] width 70 height 5
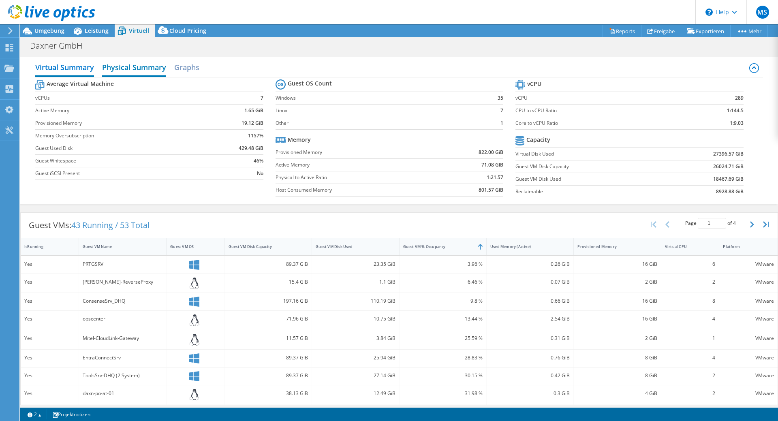
click at [131, 71] on h2 "Physical Summary" at bounding box center [134, 68] width 64 height 18
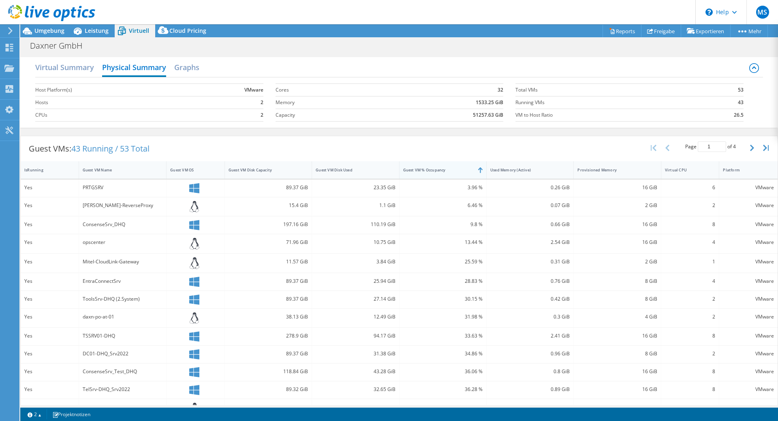
click at [479, 172] on div at bounding box center [486, 169] width 15 height 17
click at [178, 66] on h2 "Graphs" at bounding box center [186, 68] width 25 height 18
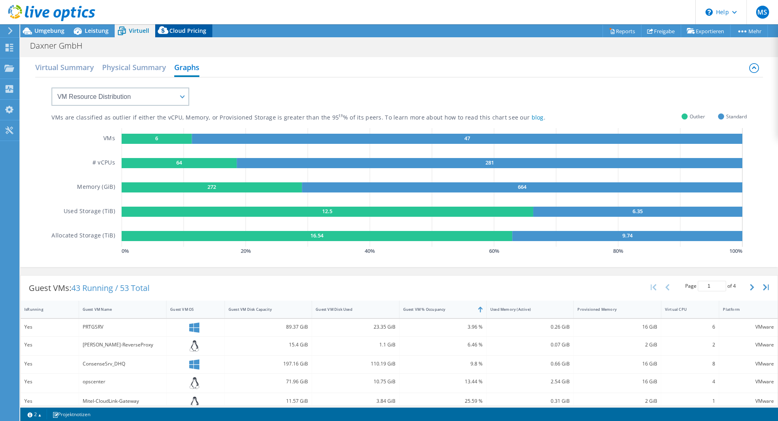
click at [186, 29] on span "Cloud Pricing" at bounding box center [187, 31] width 37 height 8
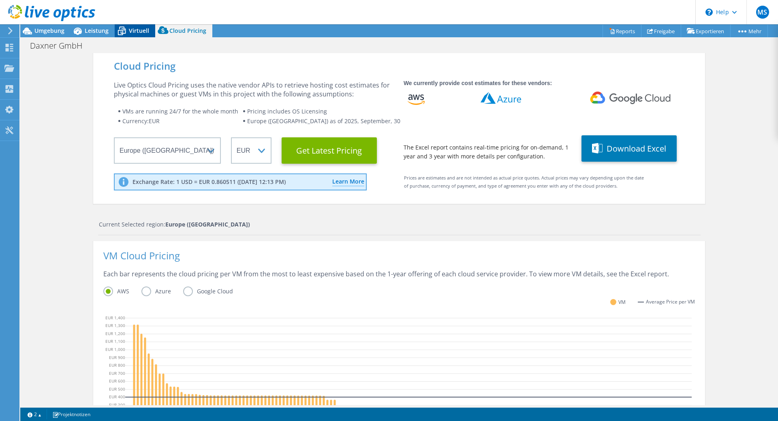
click at [122, 36] on icon at bounding box center [122, 31] width 14 height 14
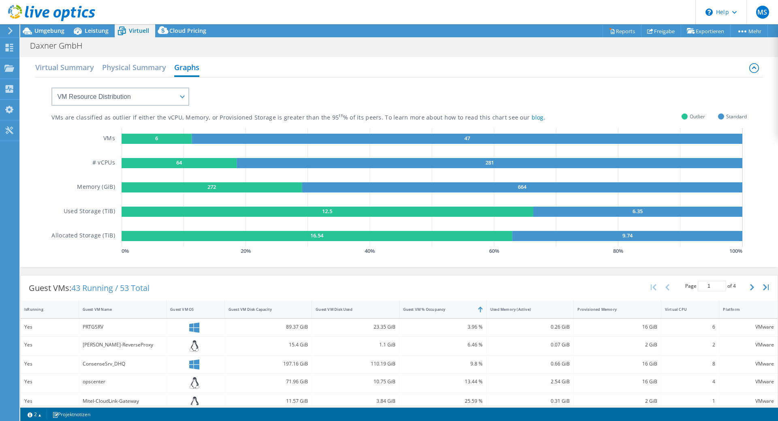
click at [68, 76] on div "Virtual Summary Physical Summary Graphs" at bounding box center [399, 68] width 728 height 18
click at [64, 72] on h2 "Virtual Summary" at bounding box center [64, 68] width 59 height 18
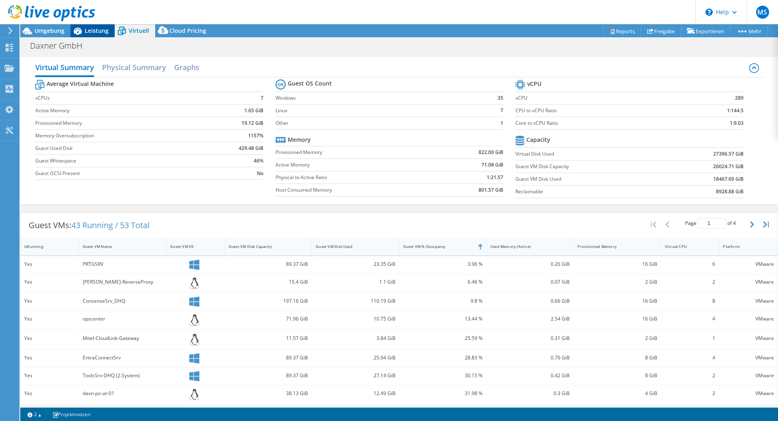
click at [94, 32] on span "Leistung" at bounding box center [97, 31] width 24 height 8
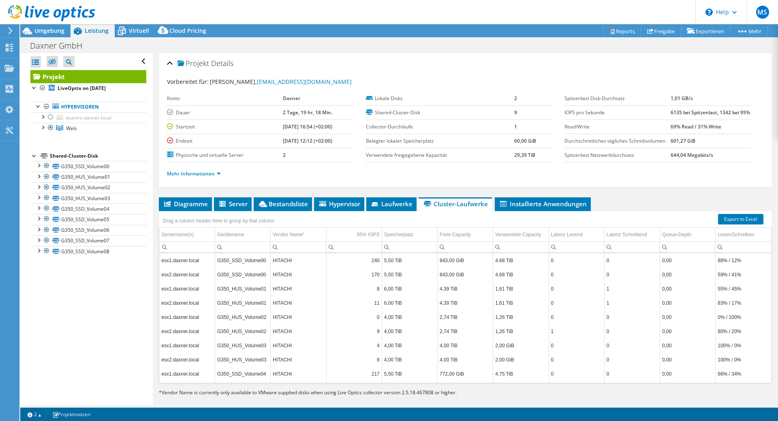
drag, startPoint x: 715, startPoint y: 174, endPoint x: 662, endPoint y: 174, distance: 53.5
click at [662, 162] on tr "Spitzenlast Netzwerkdurchsatz 644,04 Megabits/s" at bounding box center [658, 155] width 187 height 14
click at [663, 159] on label "Spitzenlast Netzwerkdurchsatz" at bounding box center [618, 155] width 106 height 8
click at [676, 158] on b "644,04 Megabits/s" at bounding box center [692, 155] width 43 height 7
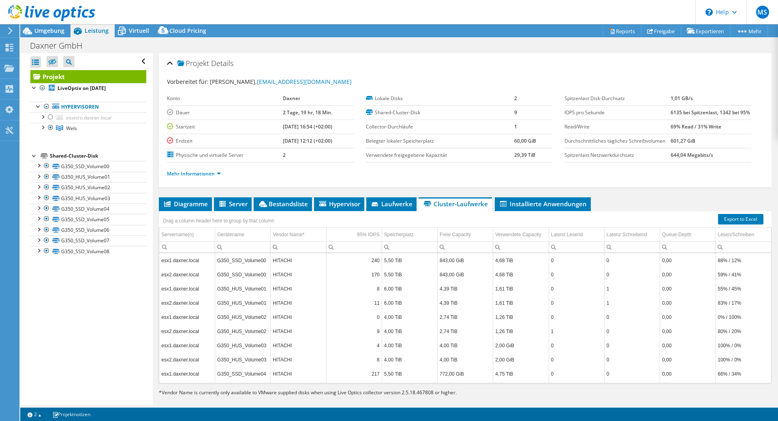
drag, startPoint x: 672, startPoint y: 174, endPoint x: 711, endPoint y: 173, distance: 38.9
click at [711, 162] on tr "Spitzenlast Netzwerkdurchsatz 644,04 Megabits/s" at bounding box center [658, 155] width 187 height 14
click at [664, 178] on ul "Mehr Informationen" at bounding box center [465, 172] width 597 height 11
click at [183, 208] on span "Diagramme" at bounding box center [185, 204] width 45 height 8
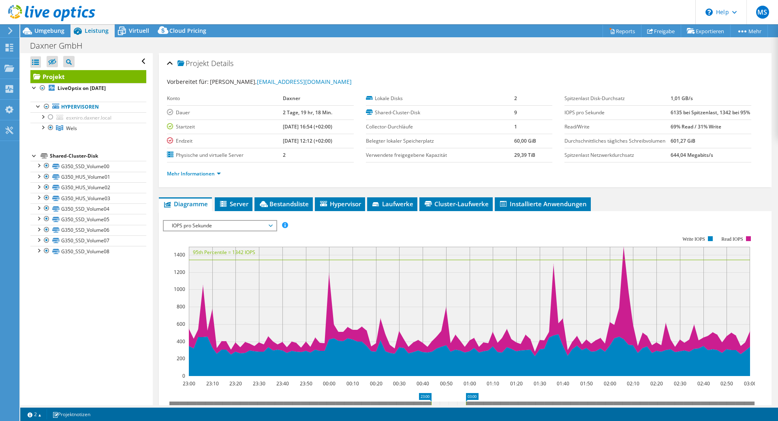
click at [184, 185] on div "Mehr Informationen" at bounding box center [465, 174] width 597 height 23
click at [205, 178] on li "Mehr Informationen" at bounding box center [196, 173] width 59 height 9
click at [207, 177] on link "Mehr Informationen" at bounding box center [194, 173] width 54 height 7
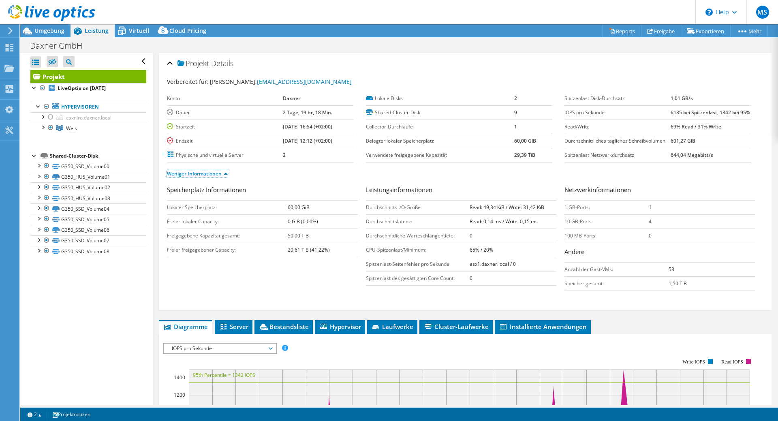
scroll to position [41, 0]
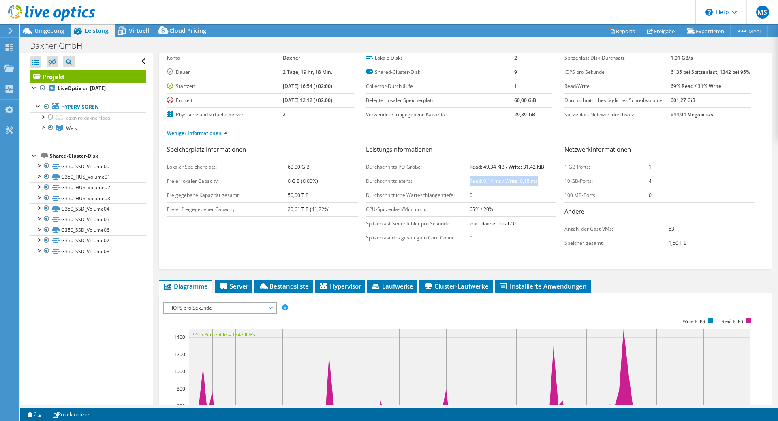
drag, startPoint x: 467, startPoint y: 199, endPoint x: 542, endPoint y: 202, distance: 75.9
click at [542, 188] on td "Read: 0,14 ms / Write: 0,15 ms" at bounding box center [513, 181] width 87 height 14
click at [518, 202] on td "0" at bounding box center [513, 195] width 87 height 14
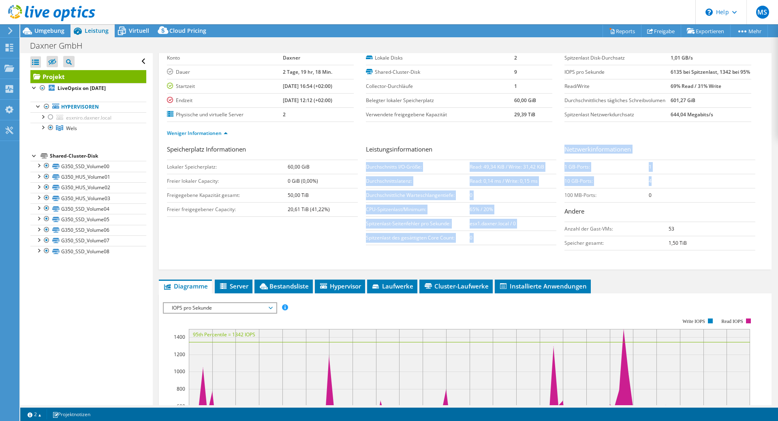
drag, startPoint x: 651, startPoint y: 197, endPoint x: 559, endPoint y: 196, distance: 91.6
click at [559, 196] on div "Speicherplatz Informationen Lokaler Speicherplatz: 60,00 [PERSON_NAME] lokaler …" at bounding box center [465, 200] width 597 height 110
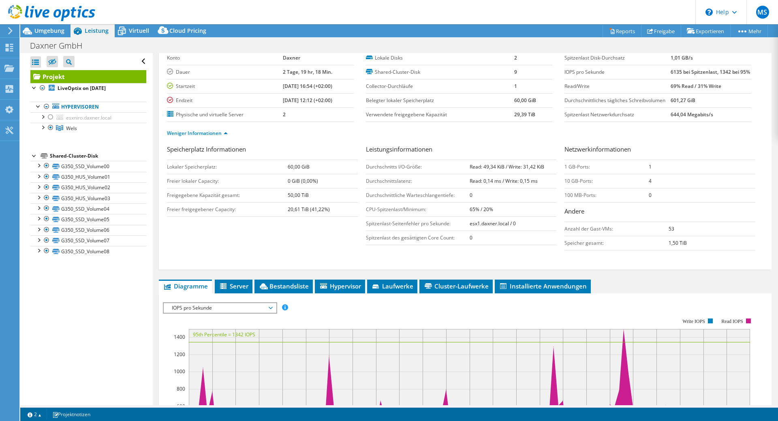
click at [559, 199] on div "Leistungsinformationen Durchschnitts I/O-Größe: Read: 49,34 KiB / Write: 31,42 …" at bounding box center [465, 195] width 199 height 101
drag, startPoint x: 562, startPoint y: 199, endPoint x: 648, endPoint y: 193, distance: 85.7
click at [648, 188] on tr "10 GB-Ports: 4" at bounding box center [660, 181] width 191 height 14
click at [630, 188] on td "10 GB-Ports:" at bounding box center [607, 181] width 84 height 14
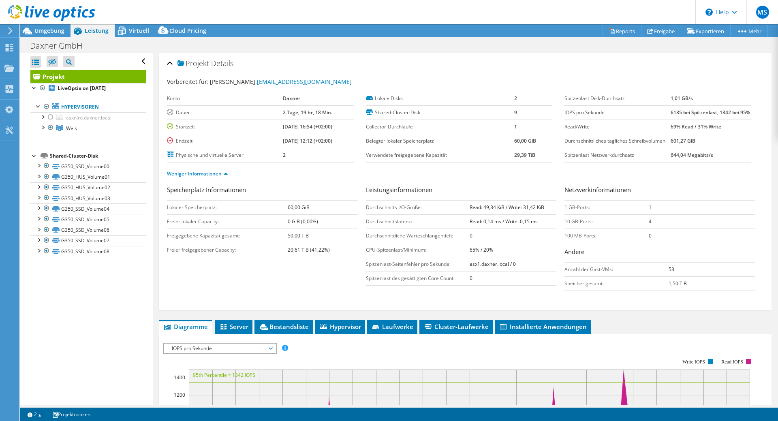
drag, startPoint x: 663, startPoint y: 171, endPoint x: 714, endPoint y: 171, distance: 50.7
click at [714, 162] on tr "Spitzenlast Netzwerkdurchsatz 644,04 Megabits/s" at bounding box center [658, 155] width 187 height 14
click at [705, 181] on div "Weniger Informationen" at bounding box center [465, 174] width 597 height 23
drag, startPoint x: 714, startPoint y: 172, endPoint x: 667, endPoint y: 174, distance: 47.0
click at [671, 162] on td "644,04 Megabits/s" at bounding box center [711, 155] width 80 height 14
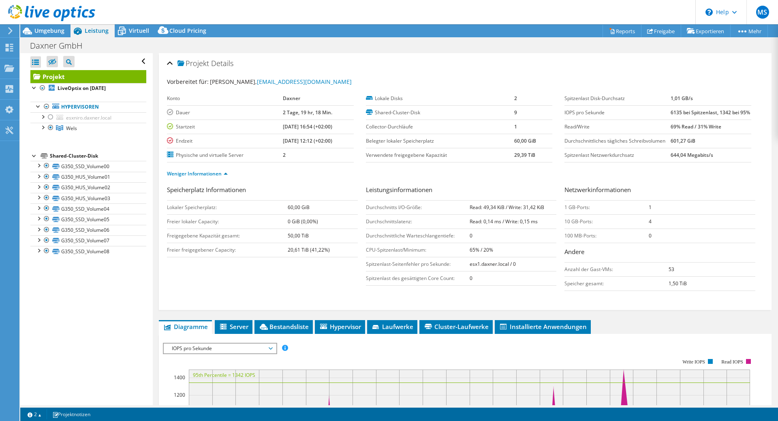
click at [668, 181] on div "Weniger Informationen" at bounding box center [465, 174] width 597 height 23
click at [39, 27] on span "Umgebung" at bounding box center [49, 31] width 30 height 8
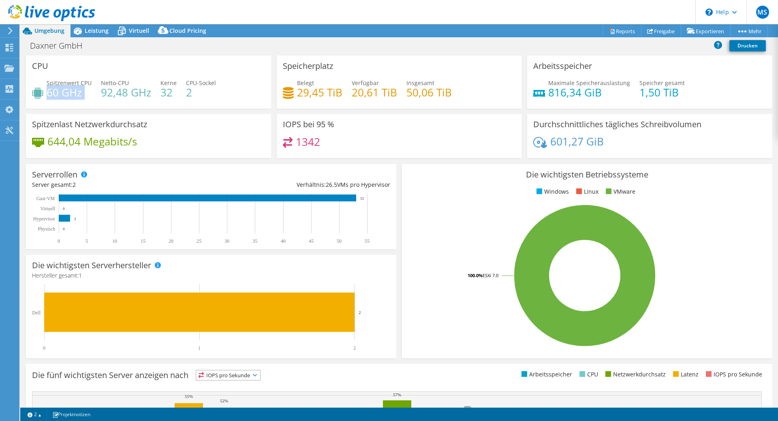
click at [86, 94] on h4 "60 GHz" at bounding box center [69, 92] width 45 height 9
click at [80, 94] on h4 "60 GHz" at bounding box center [69, 92] width 45 height 9
drag, startPoint x: 49, startPoint y: 93, endPoint x: 85, endPoint y: 94, distance: 36.1
click at [85, 94] on h4 "60 GHz" at bounding box center [69, 92] width 45 height 9
click at [91, 100] on div "Spitzenwert CPU 60 GHz Netto-CPU 92,48 GHz Kerne 32 CPU-Sockel 2" at bounding box center [148, 92] width 233 height 26
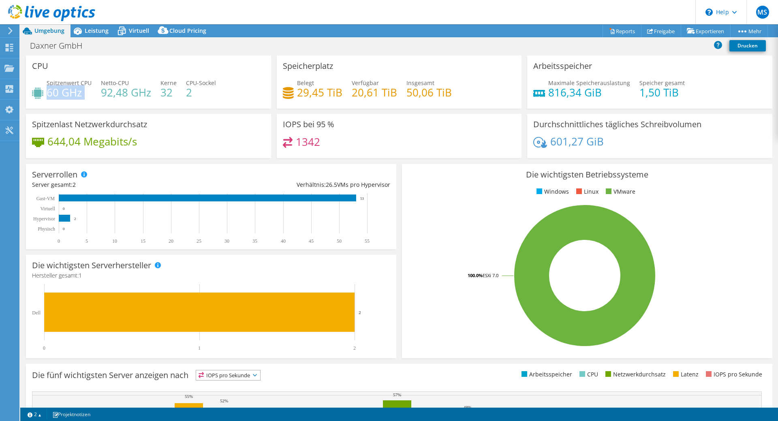
drag, startPoint x: 88, startPoint y: 97, endPoint x: 46, endPoint y: 90, distance: 42.0
click at [46, 90] on div "Spitzenwert CPU 60 GHz Netto-CPU 92,48 GHz Kerne 32 CPU-Sockel 2" at bounding box center [148, 92] width 233 height 26
click at [49, 91] on h4 "60 GHz" at bounding box center [69, 92] width 45 height 9
drag, startPoint x: 40, startPoint y: 91, endPoint x: 83, endPoint y: 86, distance: 43.2
click at [83, 86] on div "Spitzenwert CPU 60 GHz" at bounding box center [62, 88] width 60 height 18
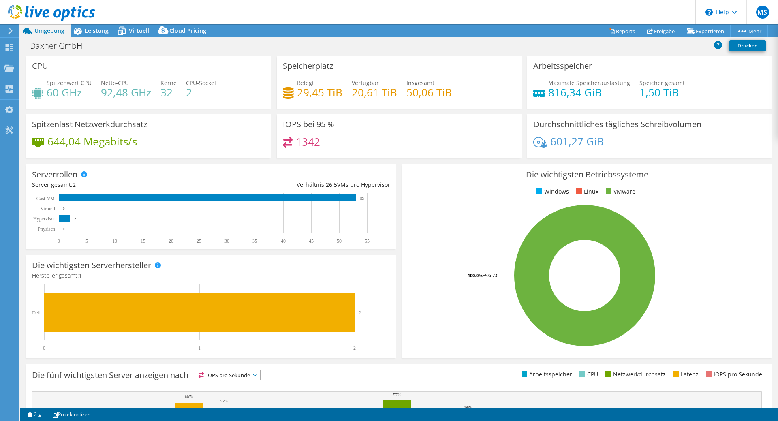
drag, startPoint x: 85, startPoint y: 95, endPoint x: 37, endPoint y: 100, distance: 48.4
click at [34, 100] on div "Spitzenwert CPU 60 GHz Netto-CPU 92,48 GHz Kerne 32 CPU-Sockel 2" at bounding box center [148, 92] width 233 height 26
click at [53, 92] on h4 "60 GHz" at bounding box center [69, 92] width 45 height 9
drag, startPoint x: 48, startPoint y: 93, endPoint x: 84, endPoint y: 89, distance: 35.9
click at [84, 89] on h4 "60 GHz" at bounding box center [69, 92] width 45 height 9
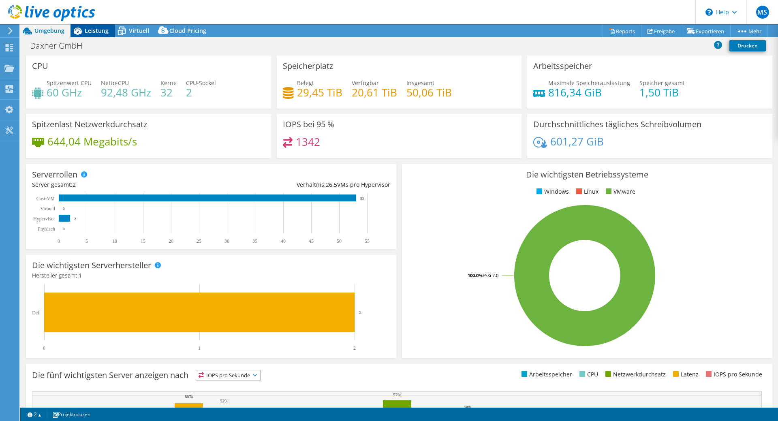
click at [82, 29] on icon at bounding box center [78, 31] width 14 height 14
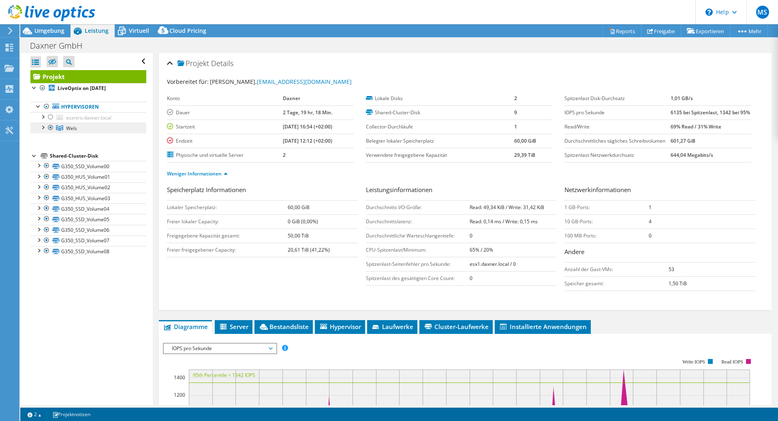
click at [82, 127] on link "Wels" at bounding box center [88, 128] width 116 height 11
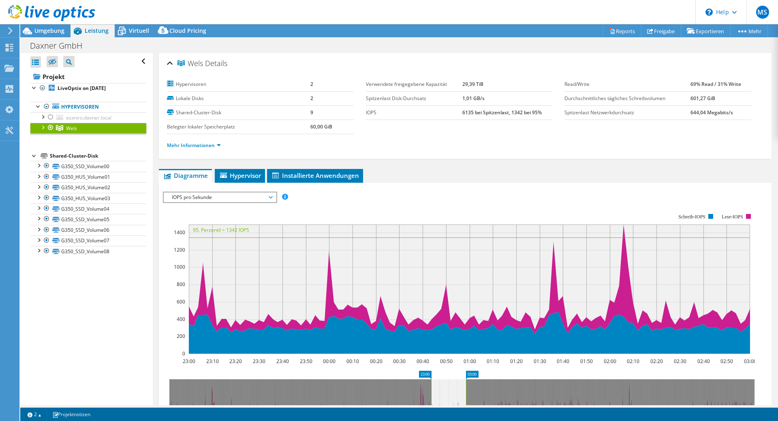
click at [232, 198] on span "IOPS pro Sekunde" at bounding box center [220, 198] width 104 height 10
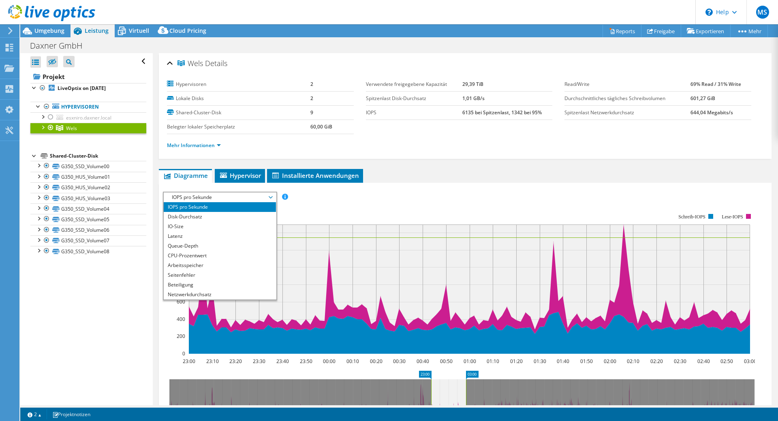
click at [232, 197] on span "IOPS pro Sekunde" at bounding box center [220, 198] width 104 height 10
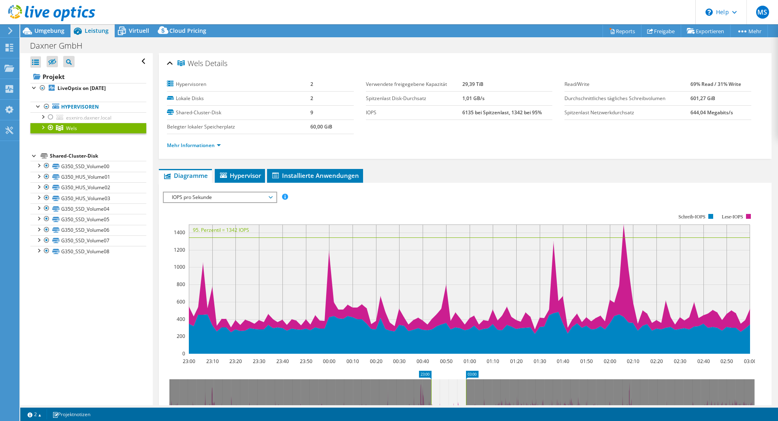
click at [40, 128] on div at bounding box center [43, 127] width 8 height 8
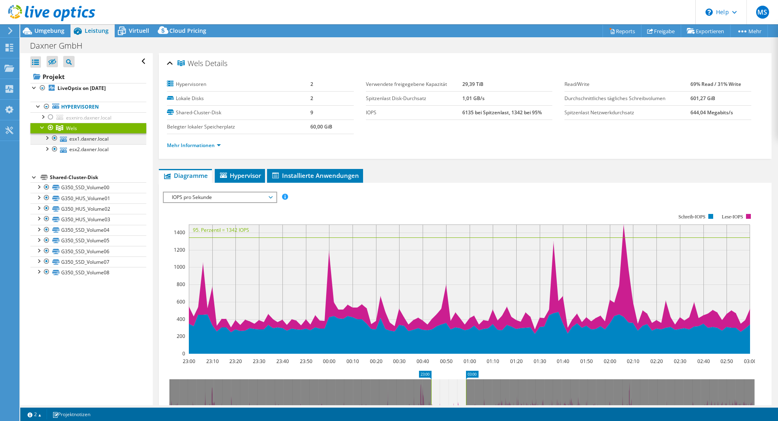
click at [48, 139] on div at bounding box center [47, 137] width 8 height 8
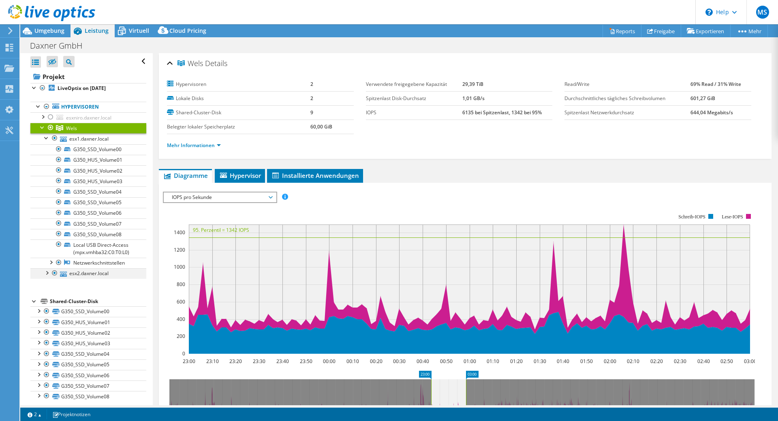
click at [44, 275] on div at bounding box center [47, 272] width 8 height 8
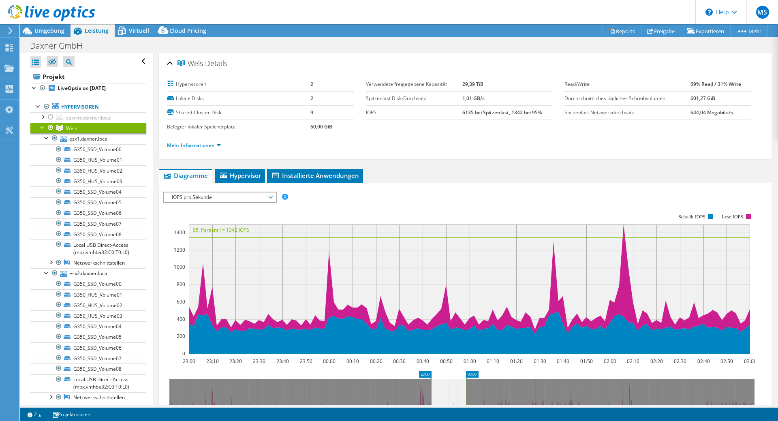
click at [41, 129] on div at bounding box center [43, 127] width 8 height 8
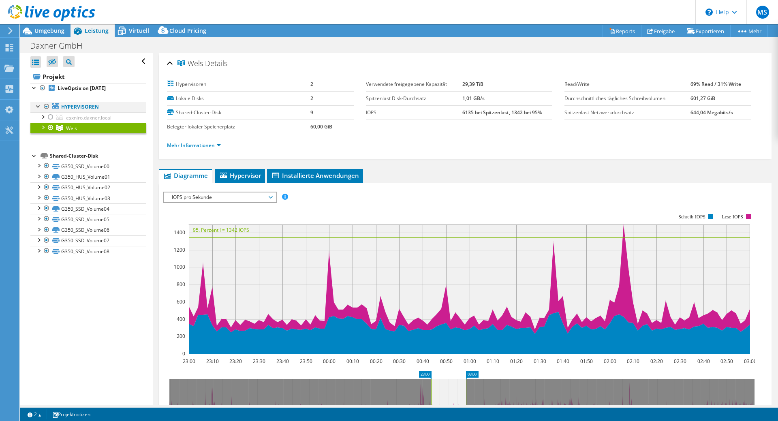
click at [41, 107] on div at bounding box center [38, 106] width 8 height 8
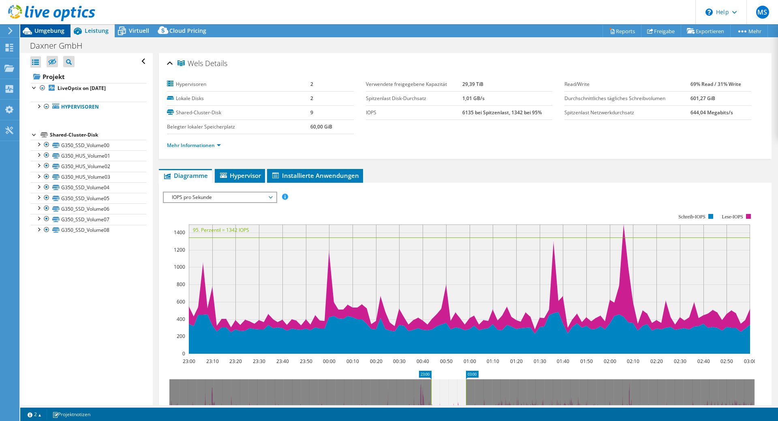
click at [41, 34] on div "Umgebung" at bounding box center [45, 30] width 50 height 13
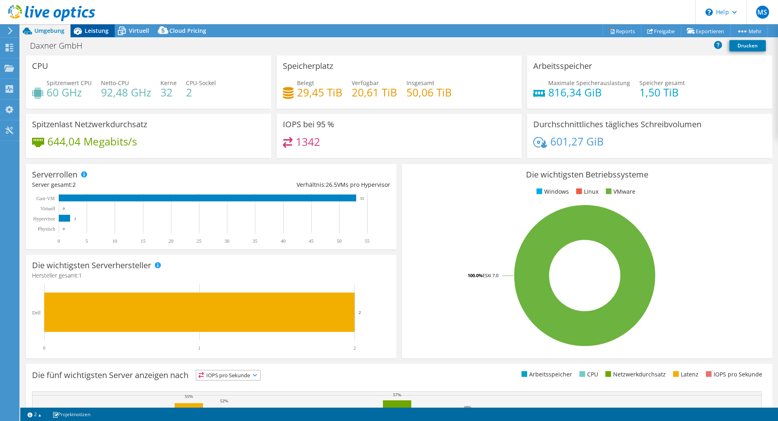
click at [93, 32] on span "Leistung" at bounding box center [97, 31] width 24 height 8
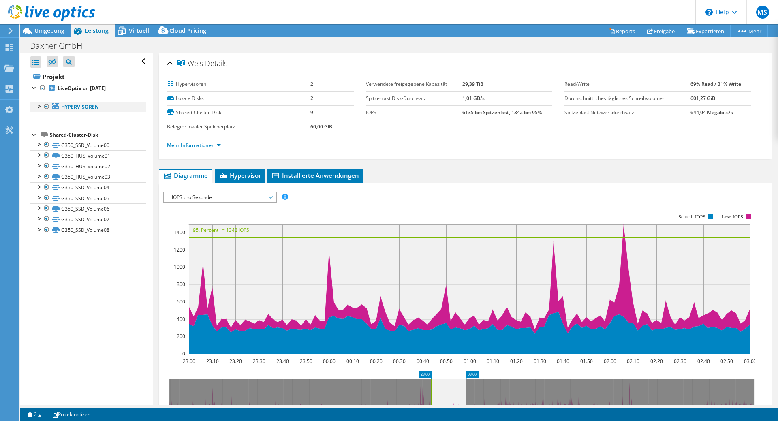
click at [37, 108] on div at bounding box center [38, 106] width 8 height 8
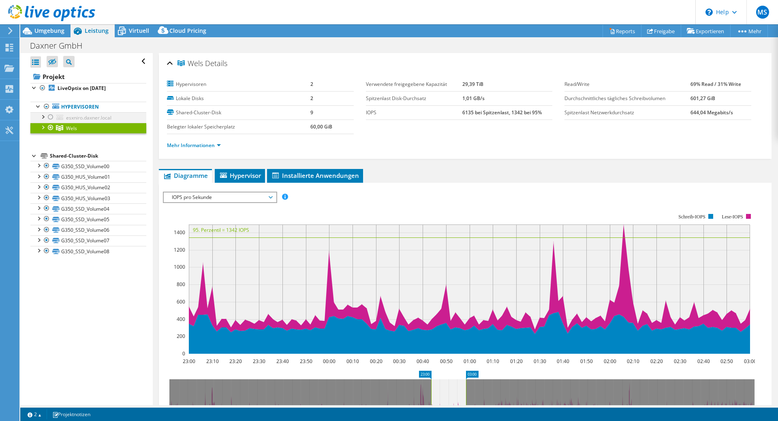
click at [49, 116] on div at bounding box center [51, 117] width 8 height 10
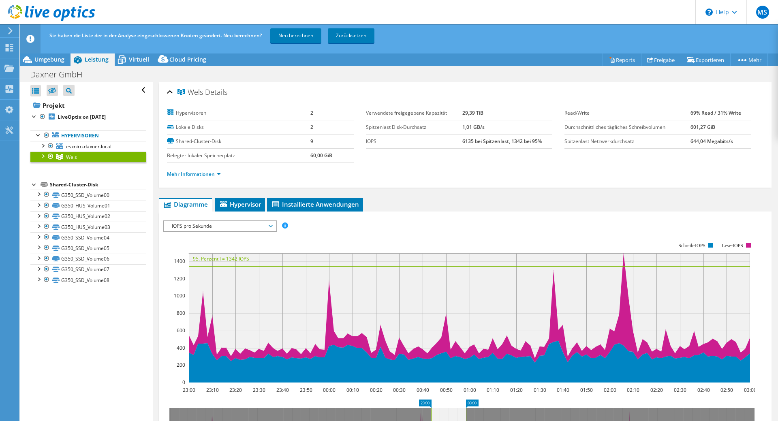
click at [49, 158] on div at bounding box center [51, 157] width 8 height 10
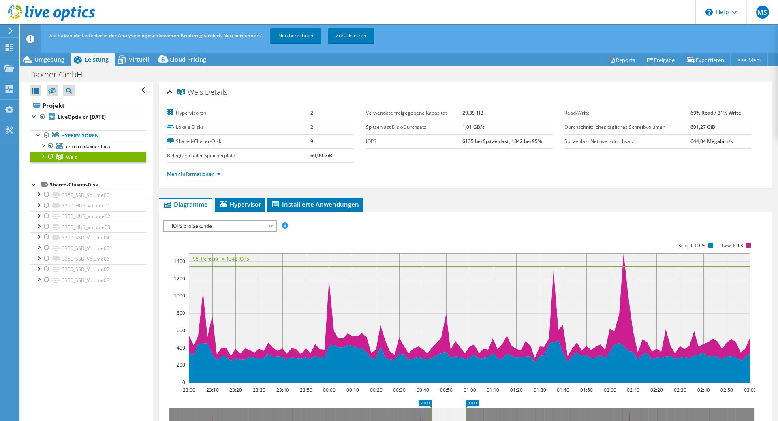
click at [78, 319] on div "Alle öffnen Alle schließen Ausgeschlossene Knoten verbergen Projektbaumfilter" at bounding box center [86, 258] width 132 height 352
click at [288, 36] on link "Neu berechnen" at bounding box center [295, 35] width 51 height 15
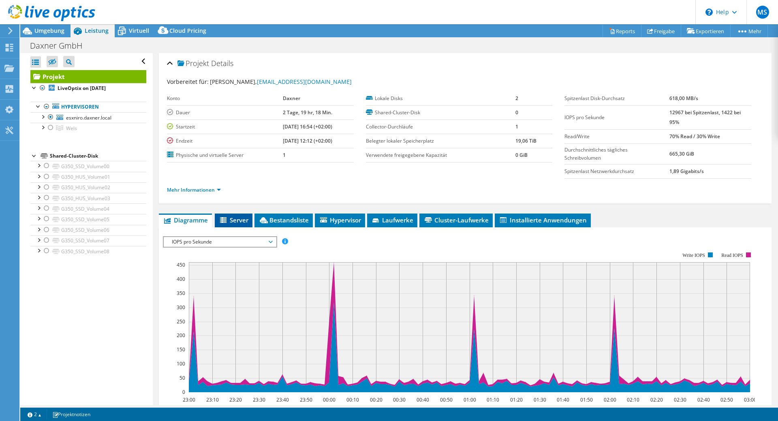
click at [239, 215] on li "Server" at bounding box center [234, 221] width 38 height 14
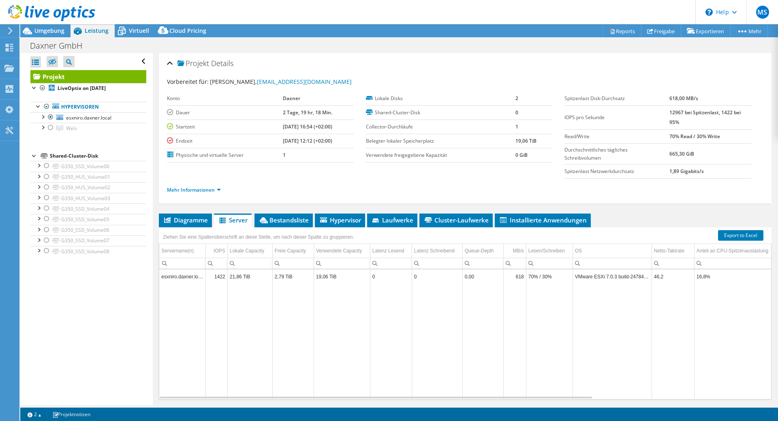
click at [401, 212] on div "Projekt Details Vorbereitet für: [PERSON_NAME], [EMAIL_ADDRESS][DOMAIN_NAME] Ko…" at bounding box center [465, 241] width 625 height 377
click at [400, 222] on span "Laufwerke" at bounding box center [392, 220] width 42 height 8
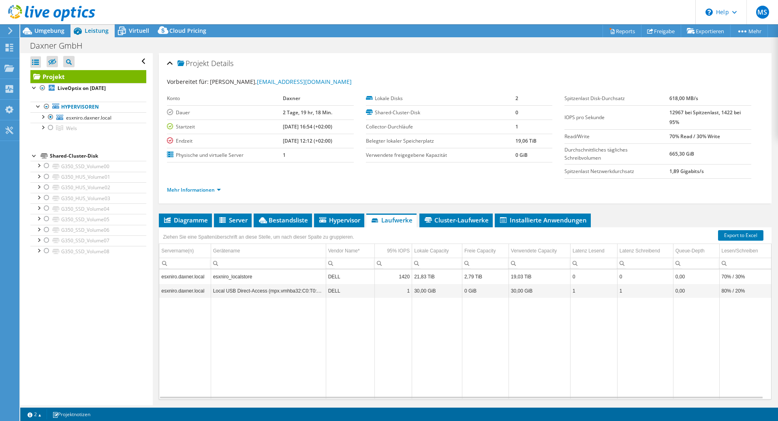
click at [445, 227] on div "Ziehen Sie eine Spaltenüberschrift an diese Stelle, um nach dieser Spalte zu gr…" at bounding box center [465, 232] width 613 height 11
click at [470, 221] on span "Cluster-Laufwerke" at bounding box center [456, 220] width 65 height 8
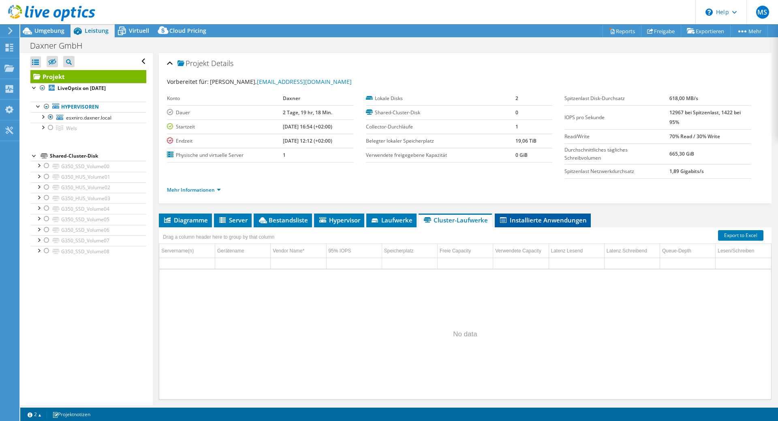
click at [518, 216] on li "Installierte Anwendungen" at bounding box center [543, 221] width 96 height 14
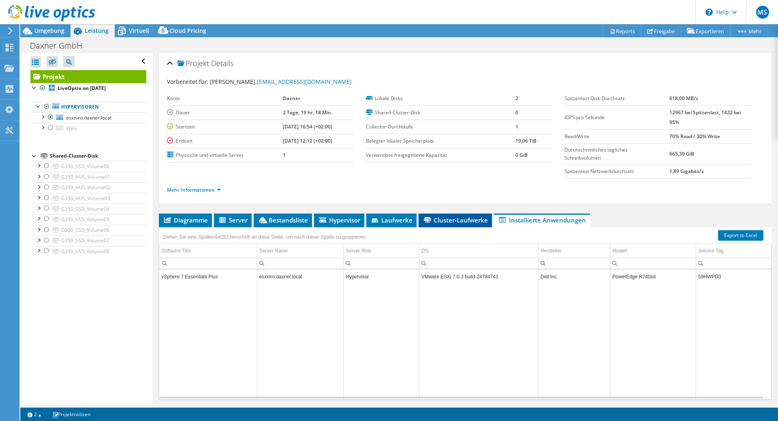
click at [444, 222] on span "Cluster-Laufwerke" at bounding box center [455, 220] width 65 height 8
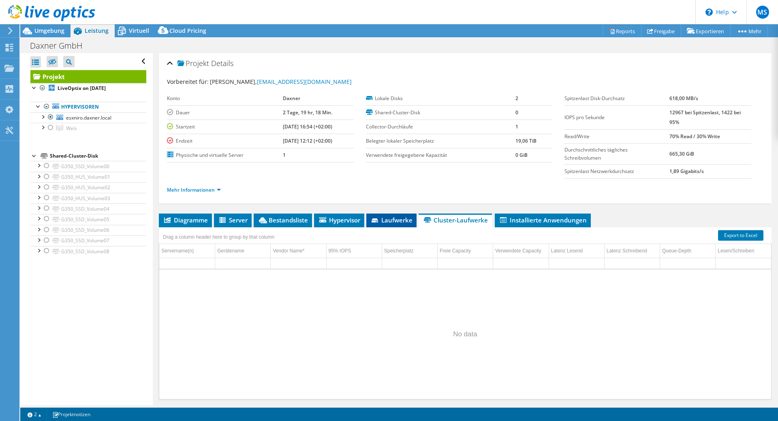
click at [384, 220] on span "Laufwerke" at bounding box center [391, 220] width 42 height 8
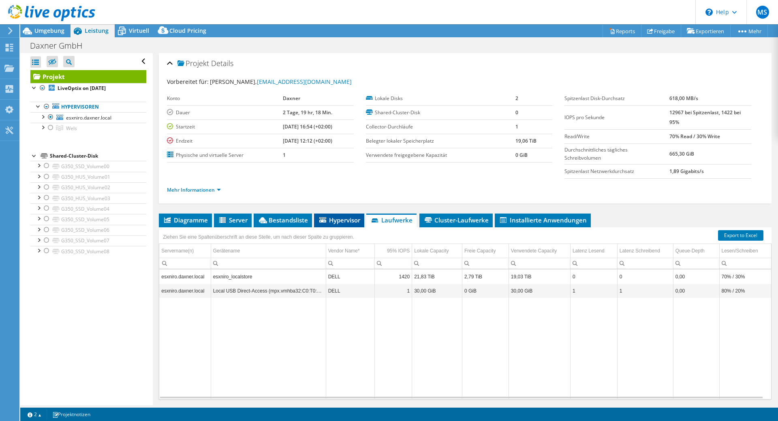
click at [354, 218] on span "Hypervisor" at bounding box center [339, 220] width 42 height 8
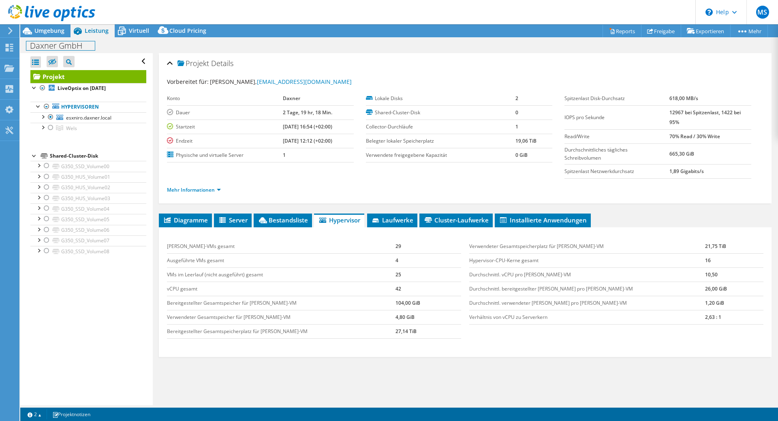
click at [55, 39] on div "Daxner GmbH Drucken" at bounding box center [399, 45] width 758 height 15
click at [51, 33] on span "Umgebung" at bounding box center [49, 31] width 30 height 8
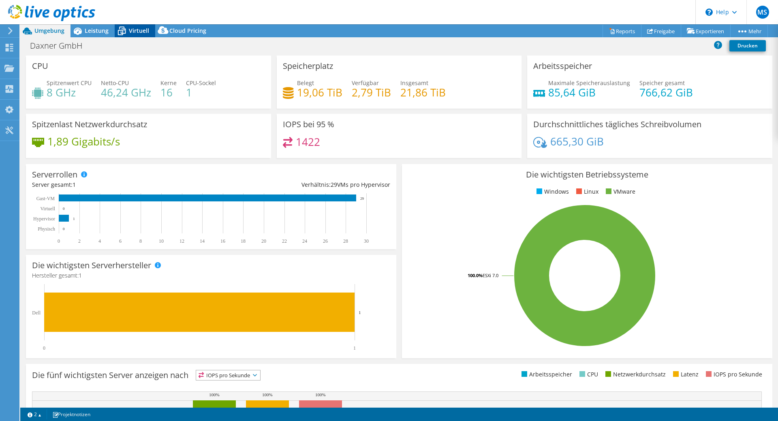
click at [137, 26] on div "Virtuell" at bounding box center [135, 30] width 41 height 13
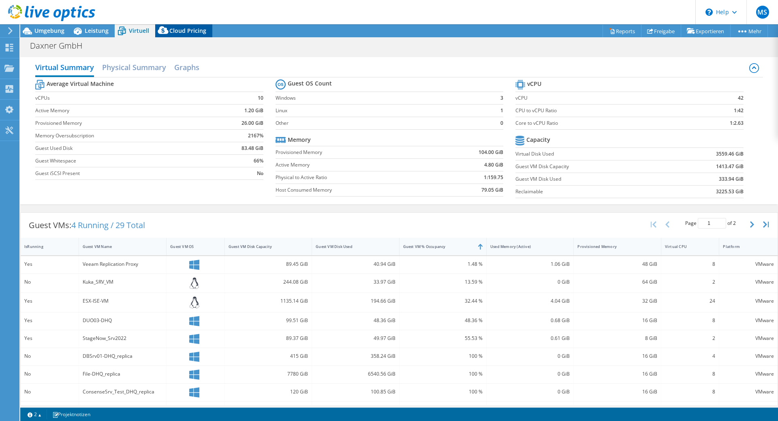
click at [174, 31] on span "Cloud Pricing" at bounding box center [187, 31] width 37 height 8
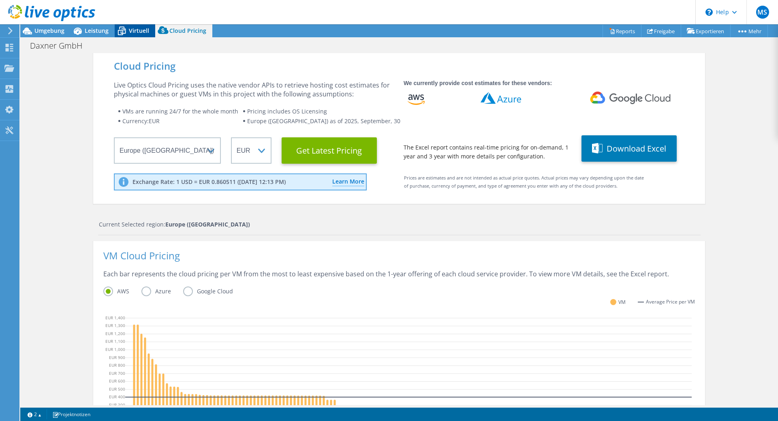
click at [136, 34] on span "Virtuell" at bounding box center [139, 31] width 20 height 8
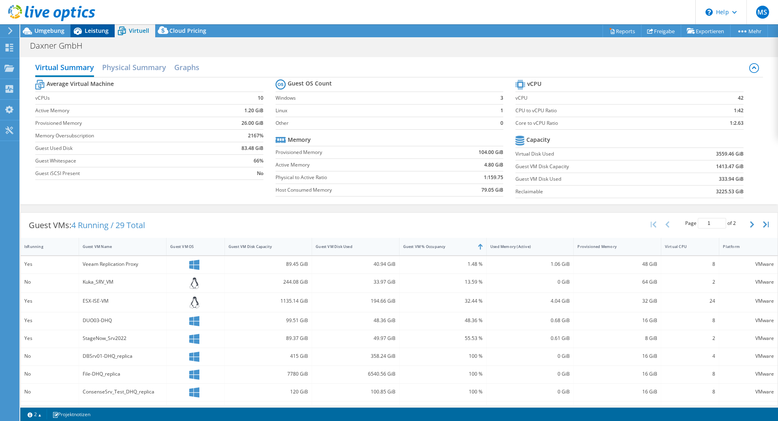
click at [94, 34] on span "Leistung" at bounding box center [97, 31] width 24 height 8
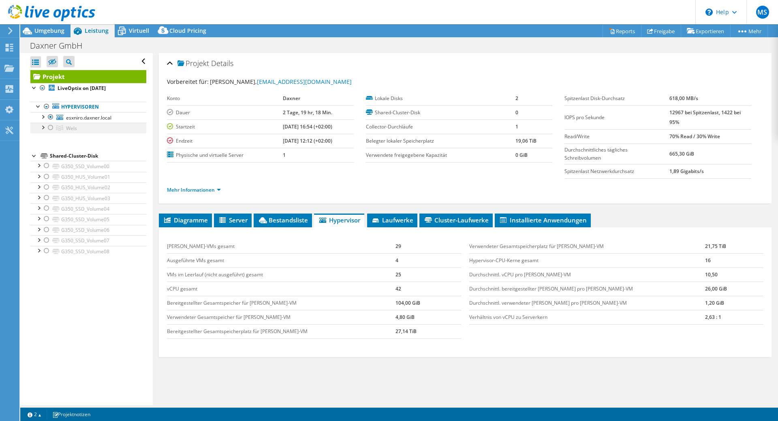
click at [49, 128] on div at bounding box center [51, 128] width 8 height 10
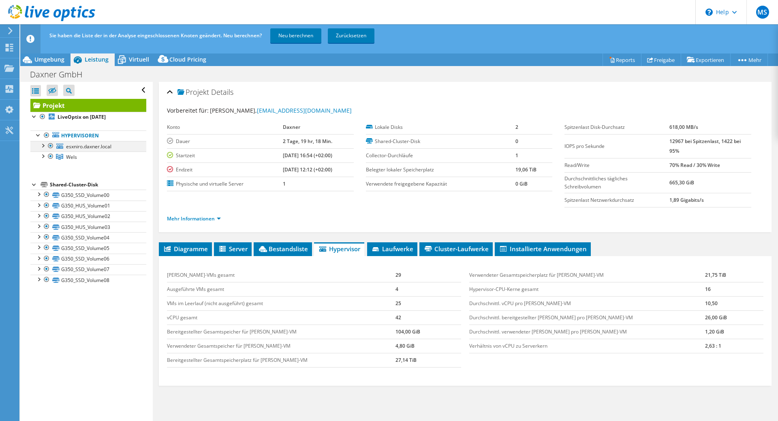
click at [52, 146] on div at bounding box center [51, 146] width 8 height 10
click at [294, 36] on link "Neu berechnen" at bounding box center [295, 35] width 51 height 15
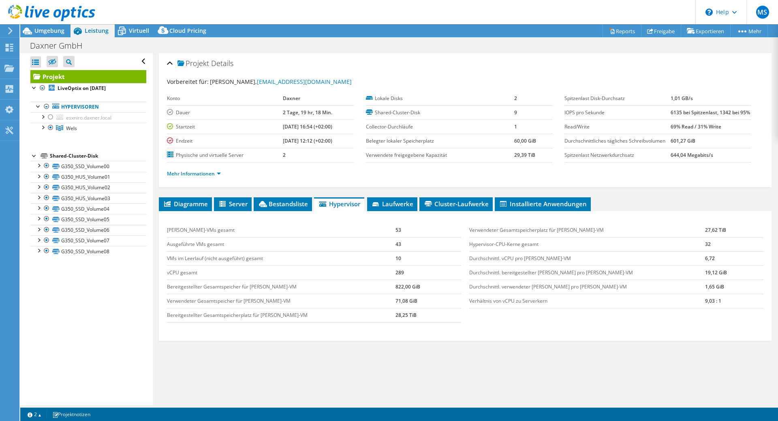
click at [43, 24] on div at bounding box center [47, 13] width 95 height 27
click at [43, 32] on span "Umgebung" at bounding box center [49, 31] width 30 height 8
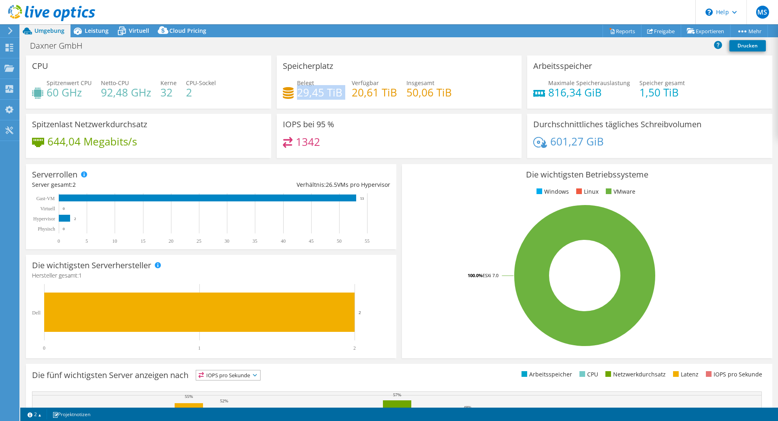
drag, startPoint x: 298, startPoint y: 95, endPoint x: 321, endPoint y: 101, distance: 23.8
click at [321, 101] on div "Belegt 29,45 TiB [STREET_ADDRESS] Insgesamt 50,06 TiB" at bounding box center [399, 92] width 233 height 26
